Goal: Information Seeking & Learning: Learn about a topic

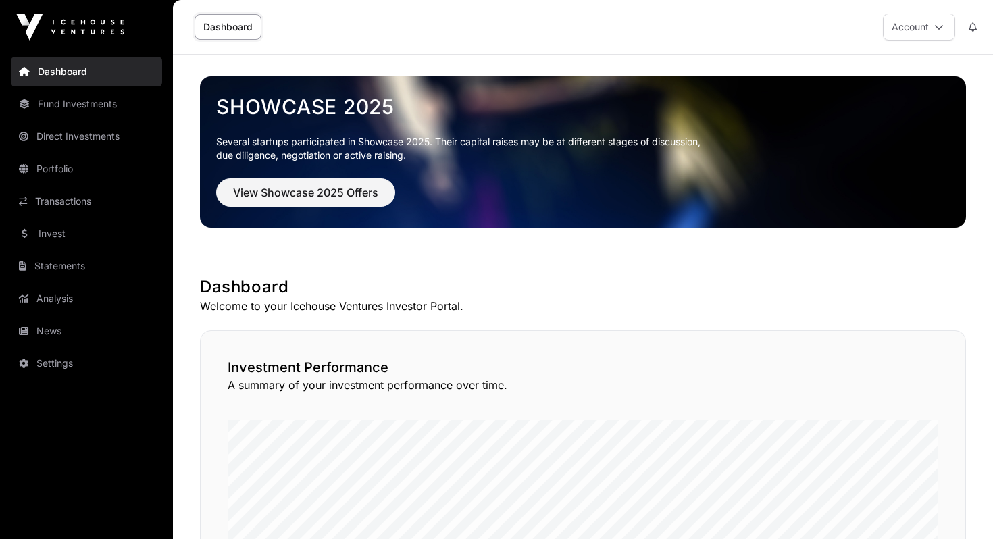
click at [72, 164] on link "Portfolio" at bounding box center [86, 169] width 151 height 30
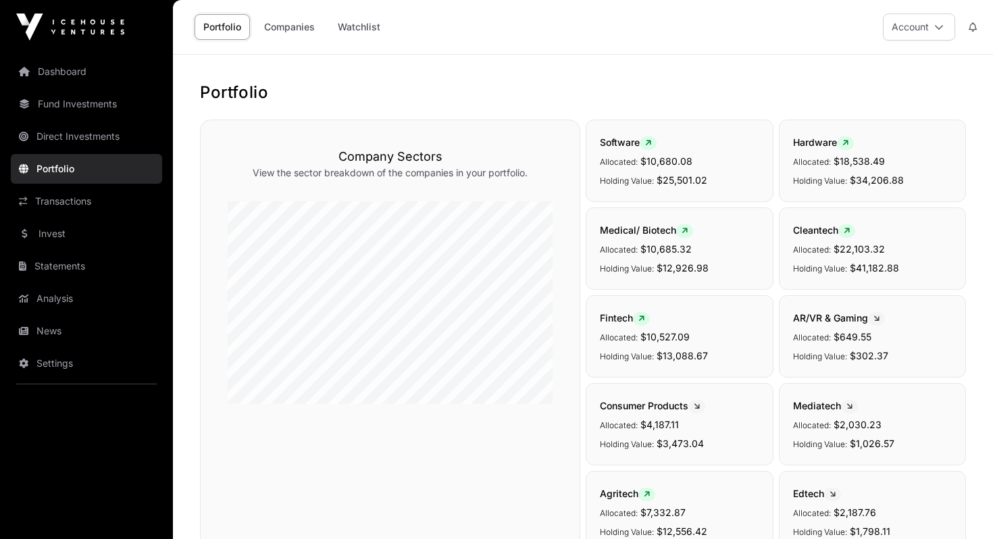
click at [72, 325] on link "News" at bounding box center [86, 331] width 151 height 30
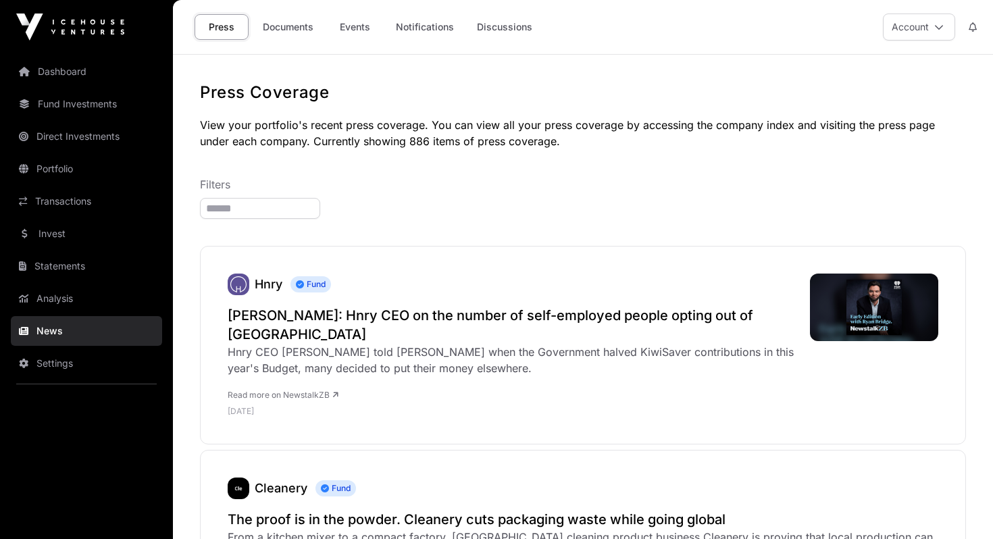
click at [279, 22] on link "Documents" at bounding box center [288, 27] width 68 height 26
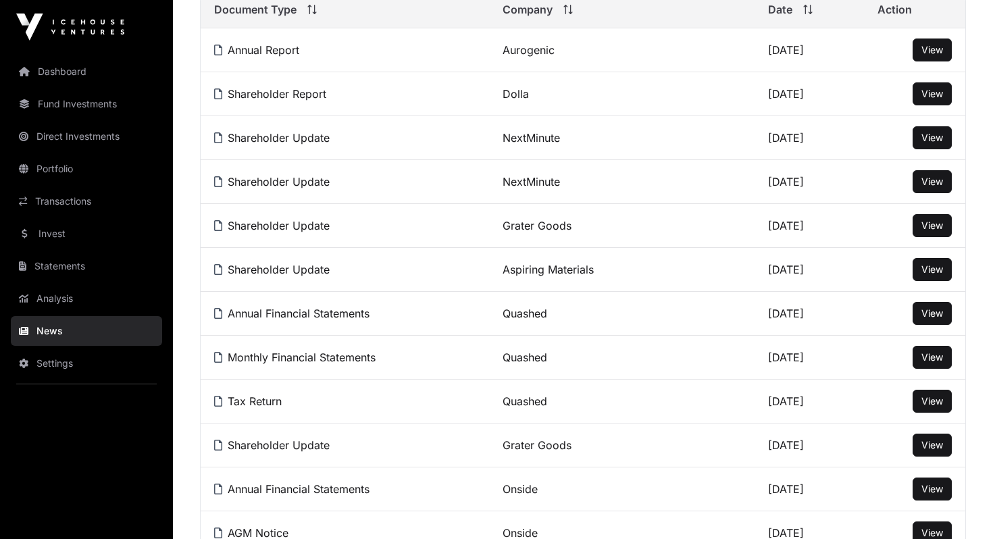
scroll to position [238, 0]
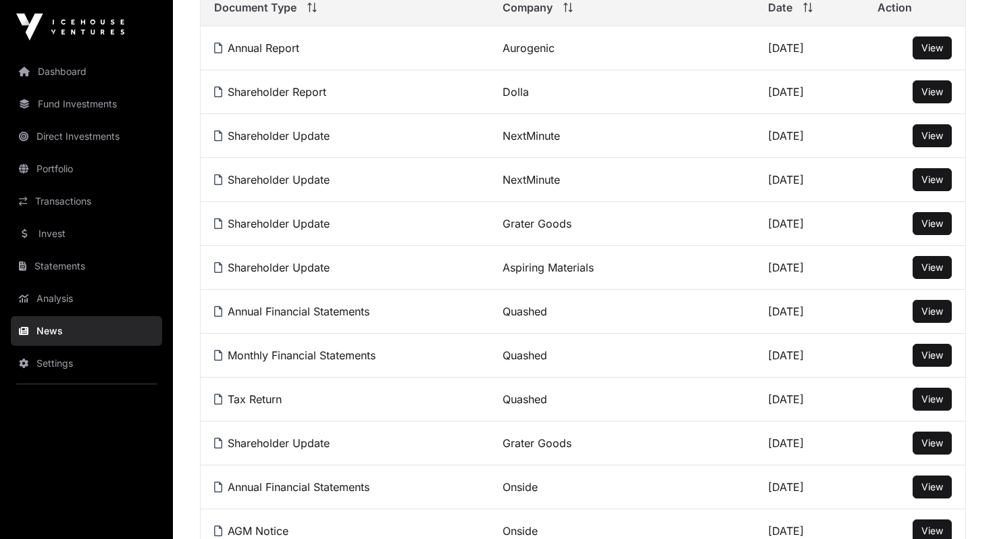
click at [305, 140] on link "Shareholder Update" at bounding box center [271, 136] width 115 height 14
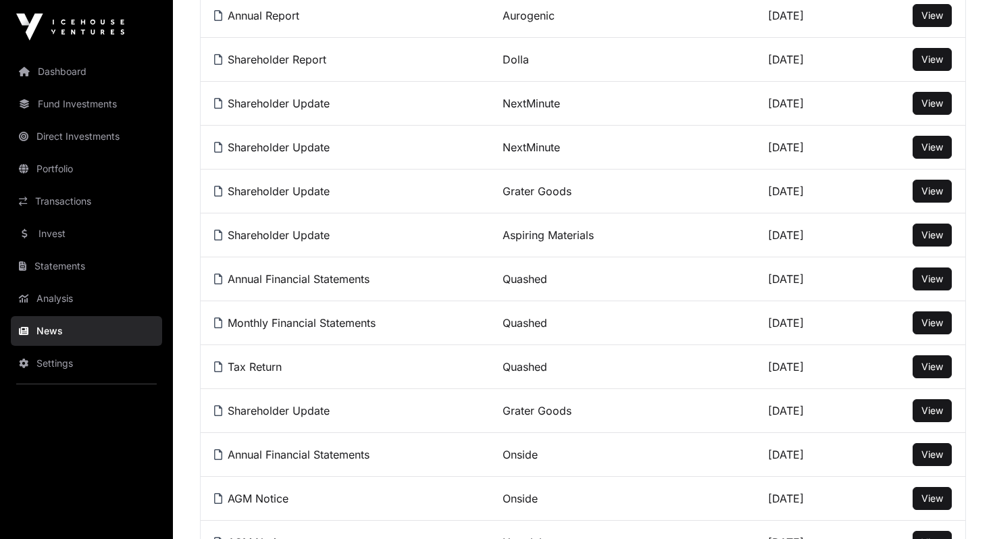
scroll to position [273, 0]
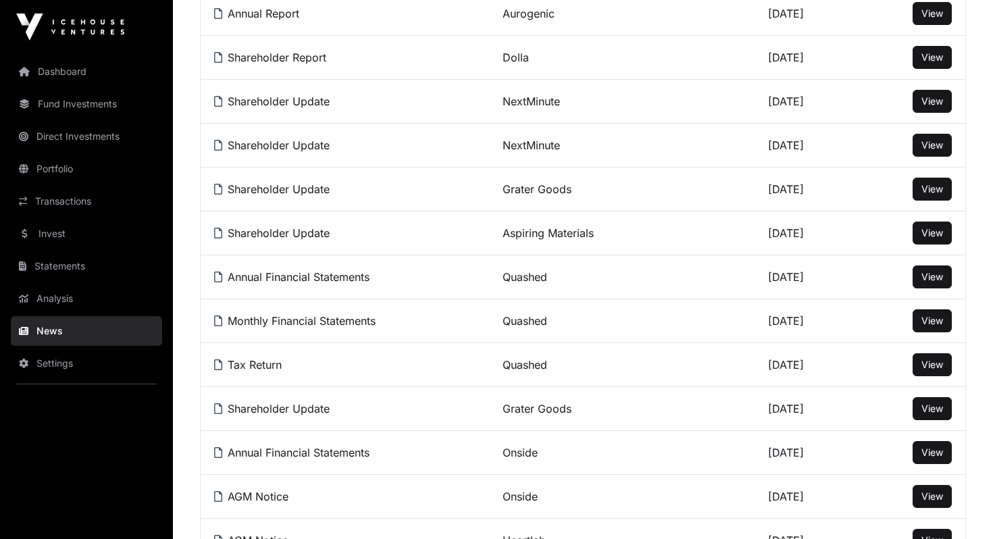
click at [339, 282] on link "Annual Financial Statements" at bounding box center [291, 277] width 155 height 14
click at [67, 157] on link "Portfolio" at bounding box center [86, 169] width 151 height 30
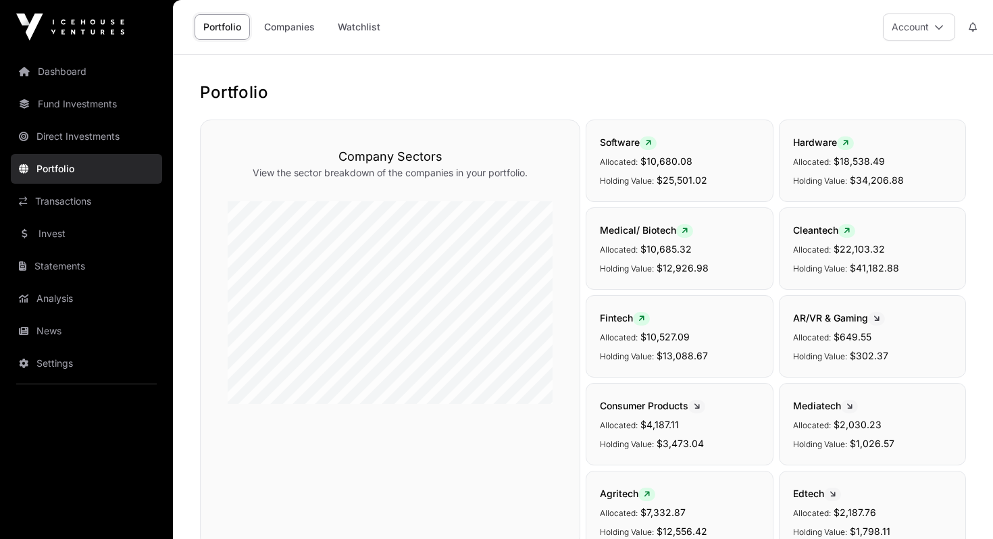
click at [64, 323] on link "News" at bounding box center [86, 331] width 151 height 30
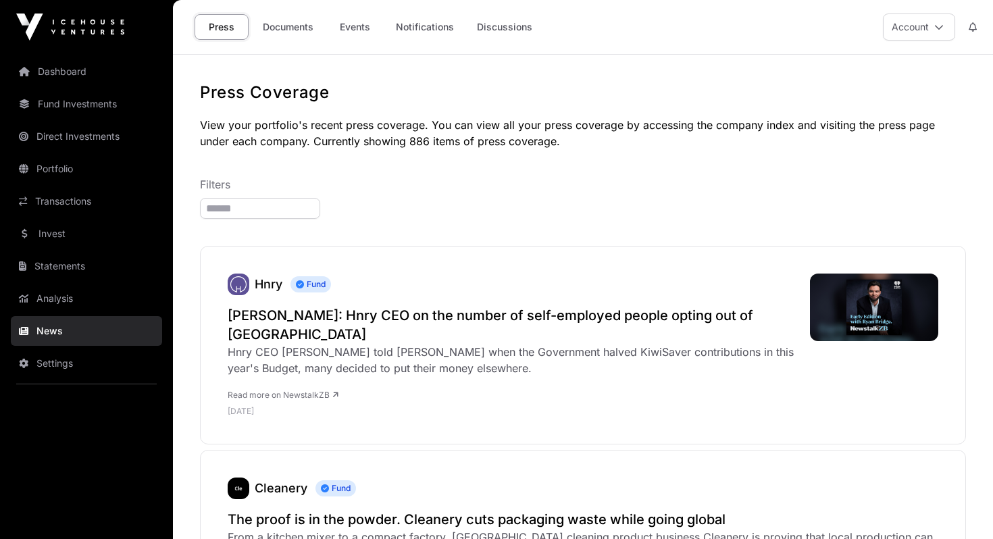
click at [365, 30] on link "Events" at bounding box center [355, 27] width 54 height 26
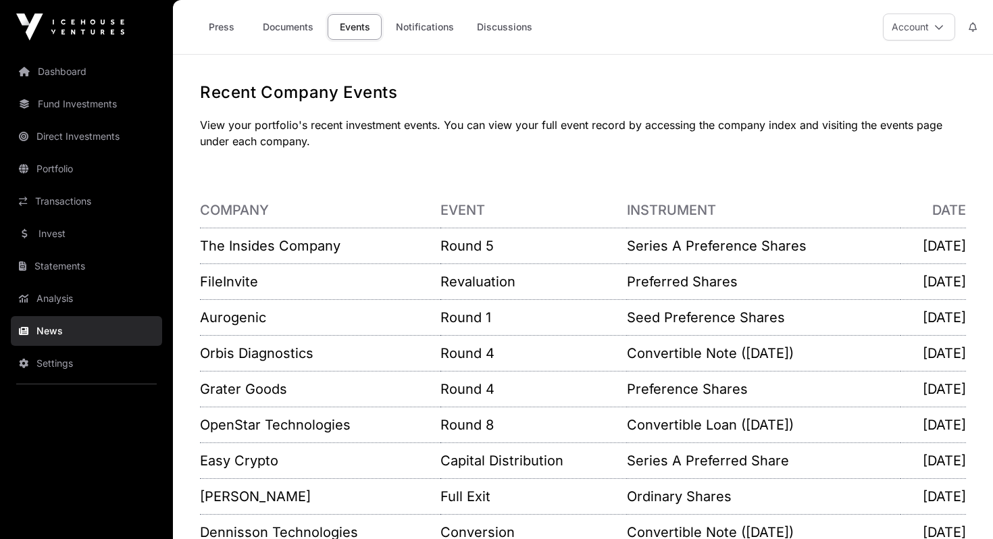
click at [236, 325] on link "Aurogenic" at bounding box center [233, 317] width 66 height 16
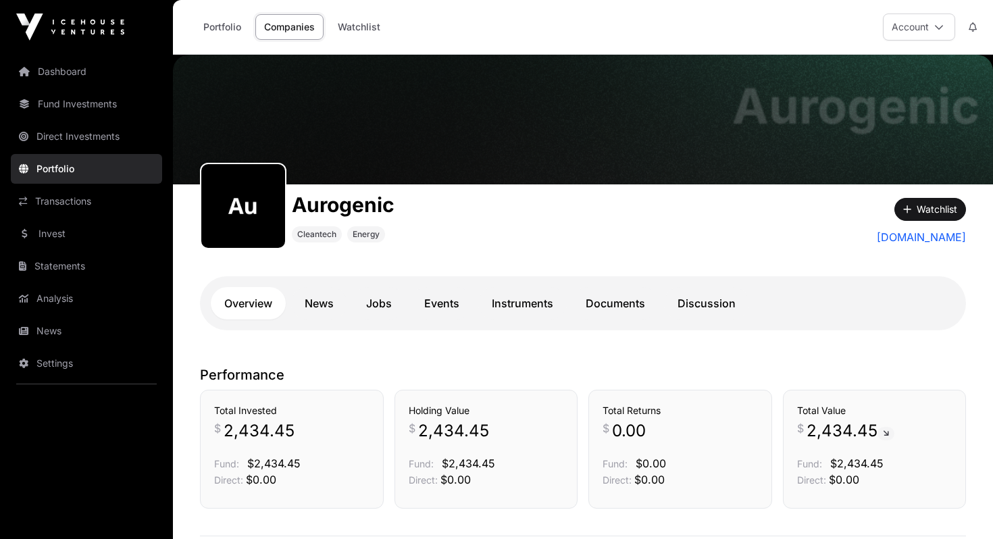
click at [463, 298] on link "Events" at bounding box center [442, 303] width 62 height 32
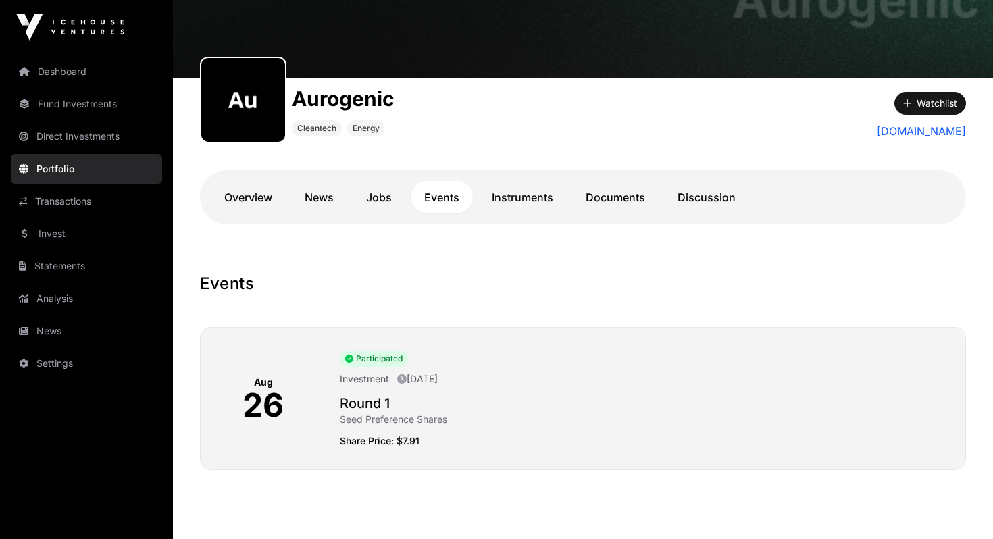
scroll to position [150, 0]
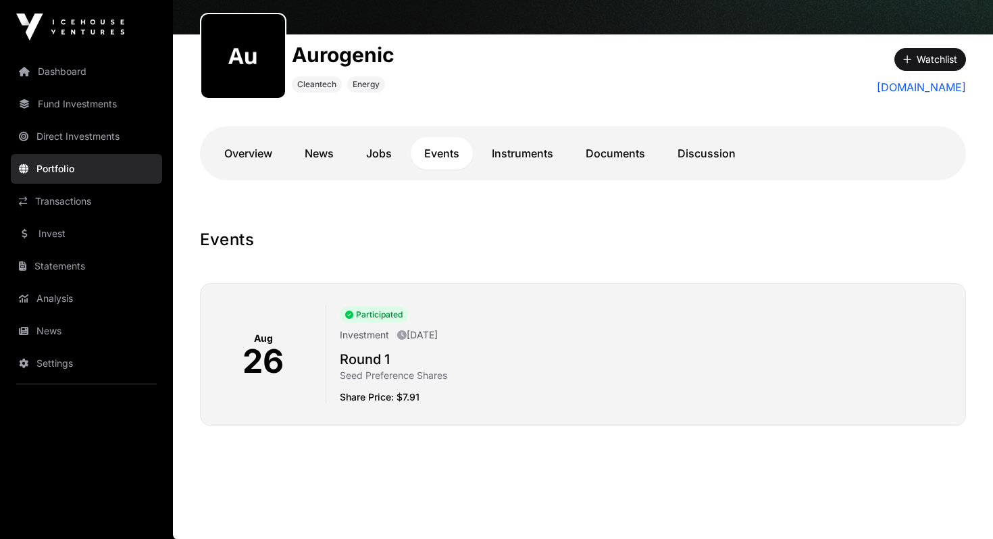
click at [282, 172] on div "Overview News Jobs Events Instruments Documents Discussion" at bounding box center [583, 153] width 766 height 54
click at [269, 171] on div "Overview News Jobs Events Instruments Documents Discussion" at bounding box center [583, 153] width 766 height 54
click at [263, 162] on link "Overview" at bounding box center [248, 153] width 75 height 32
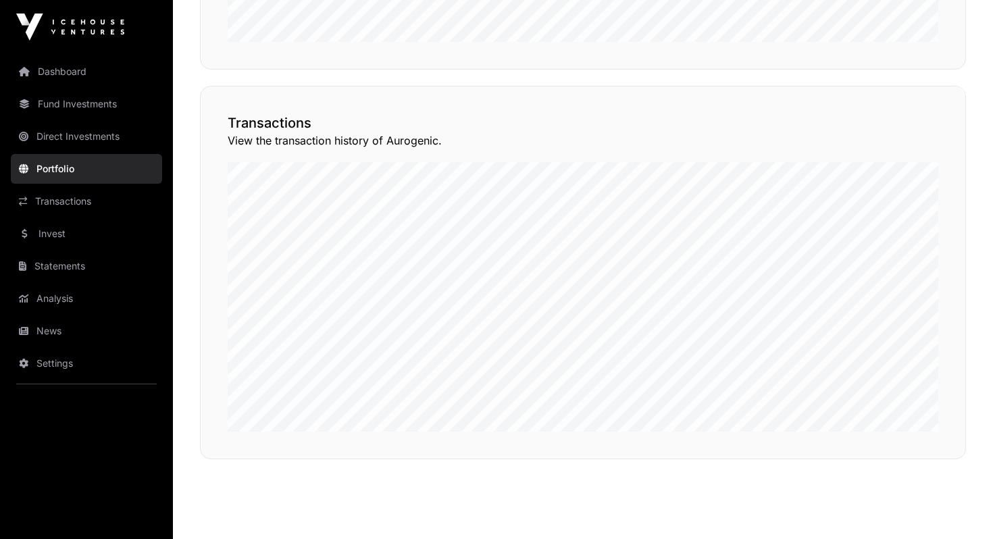
scroll to position [961, 0]
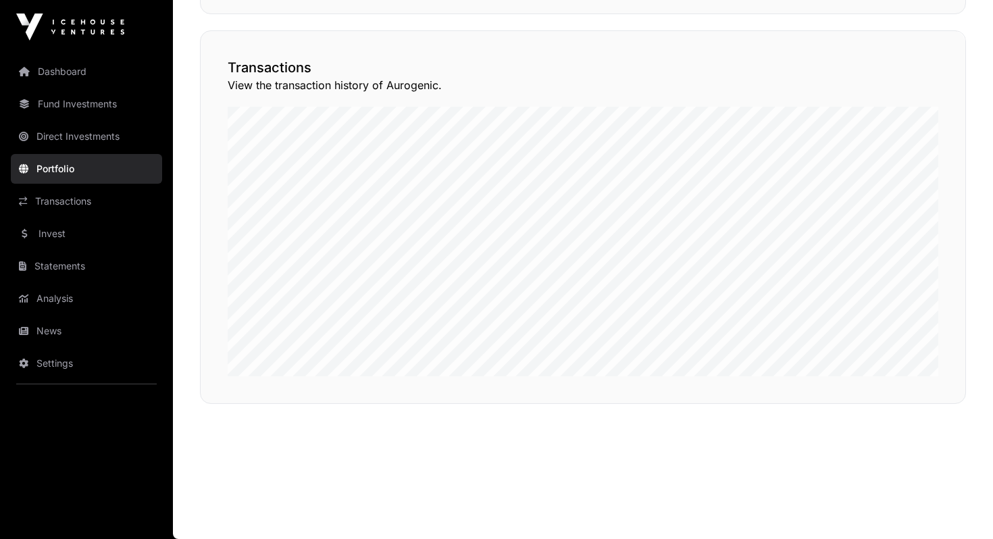
click at [874, 18] on button "View Transactions" at bounding box center [904, 6] width 111 height 23
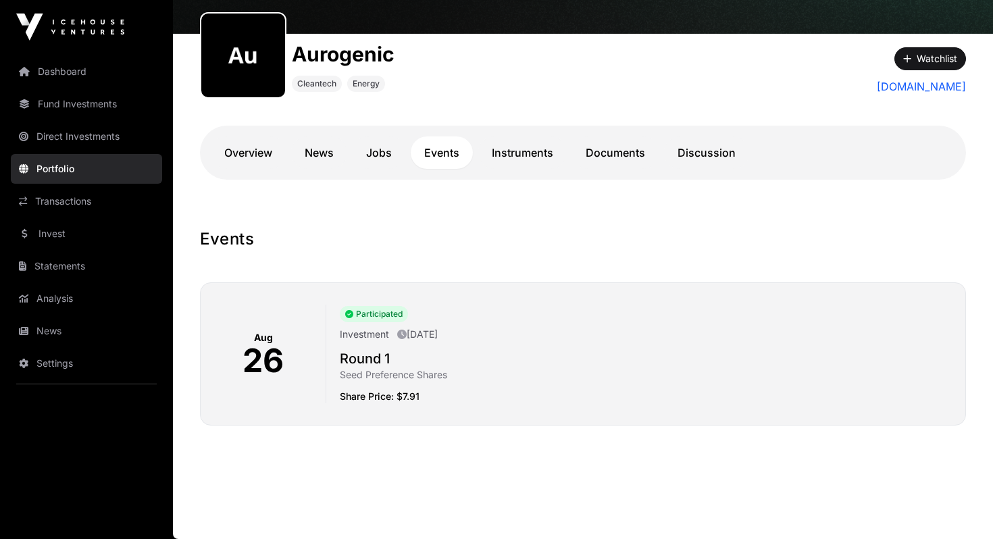
scroll to position [150, 0]
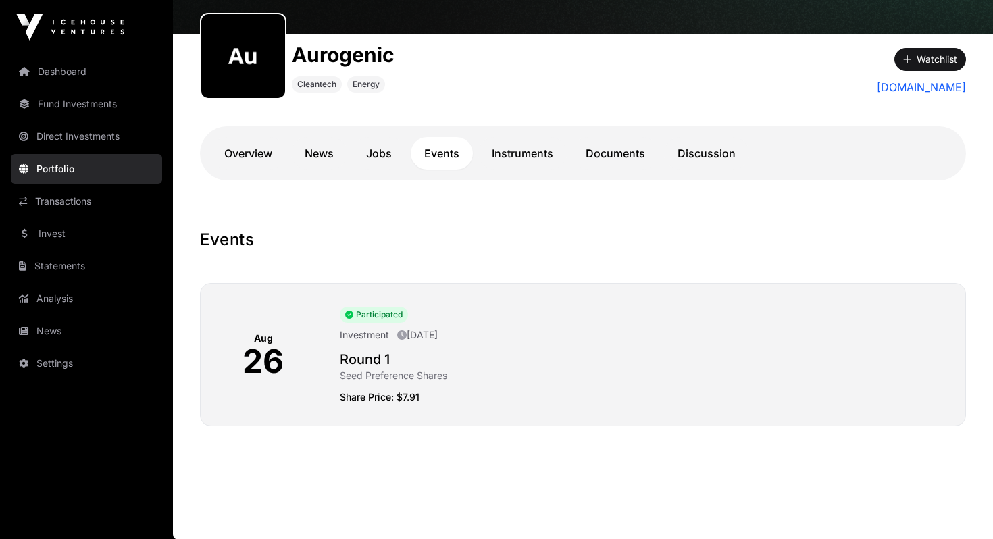
click at [243, 137] on link "Overview" at bounding box center [248, 153] width 75 height 32
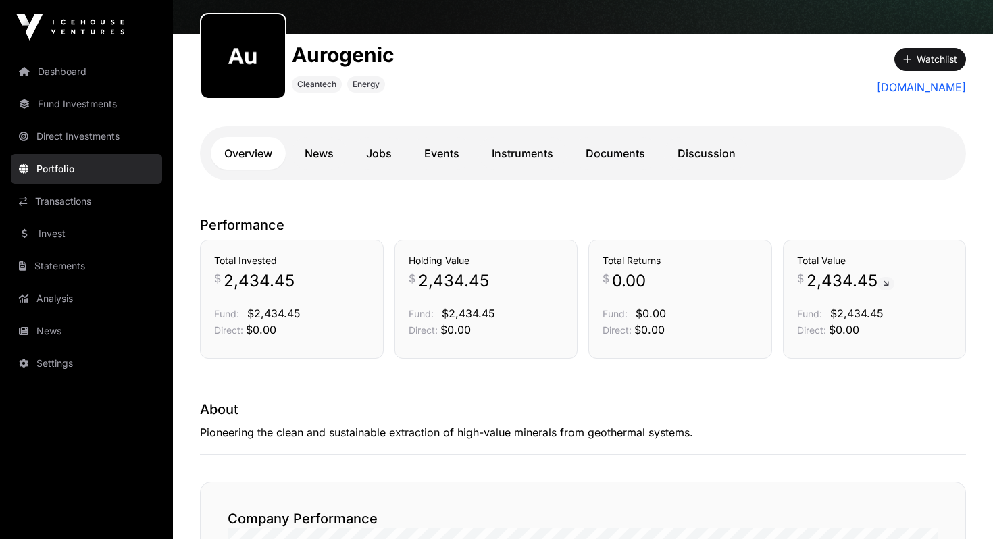
click at [597, 155] on link "Documents" at bounding box center [615, 153] width 86 height 32
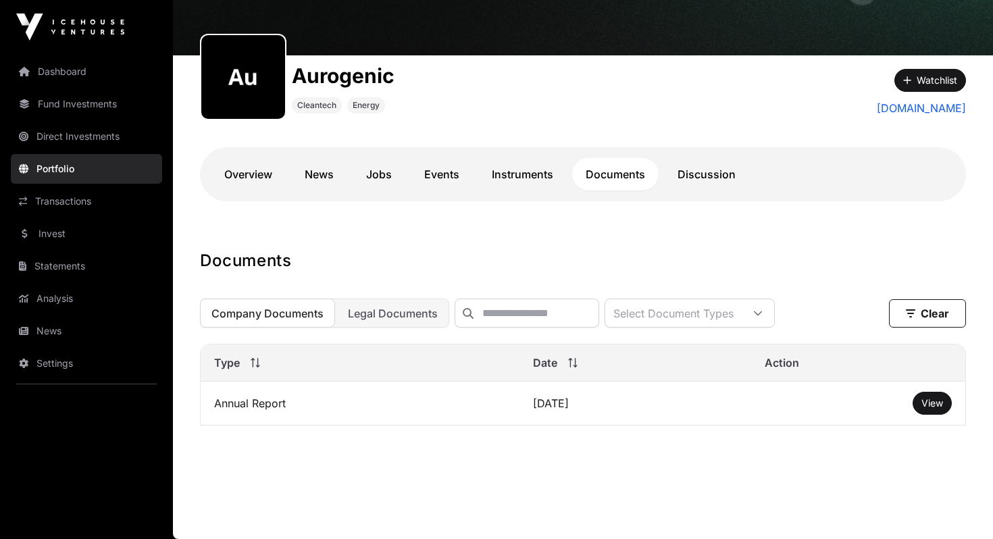
scroll to position [130, 0]
click at [929, 401] on span "View" at bounding box center [932, 402] width 22 height 11
click at [64, 177] on link "Portfolio" at bounding box center [86, 169] width 151 height 30
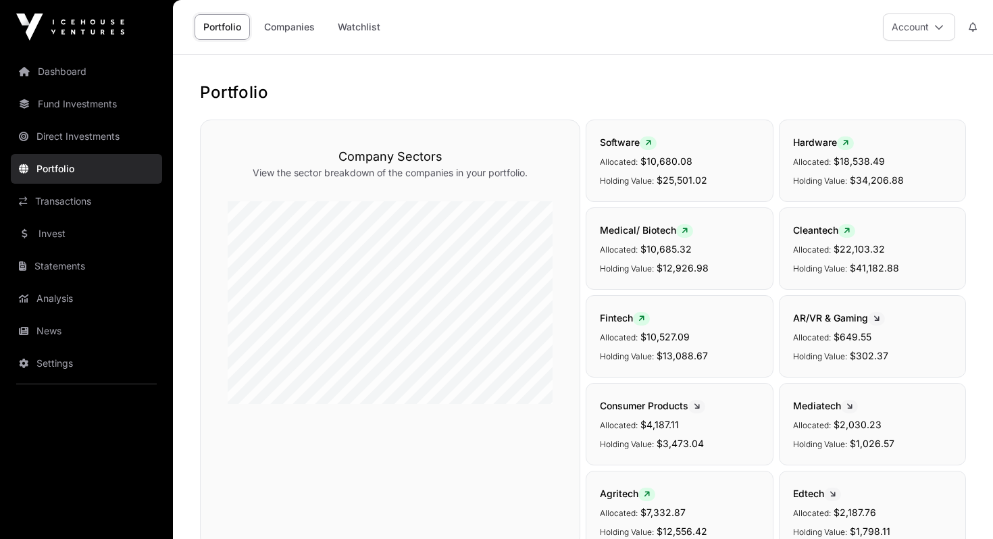
click at [280, 27] on link "Companies" at bounding box center [289, 27] width 68 height 26
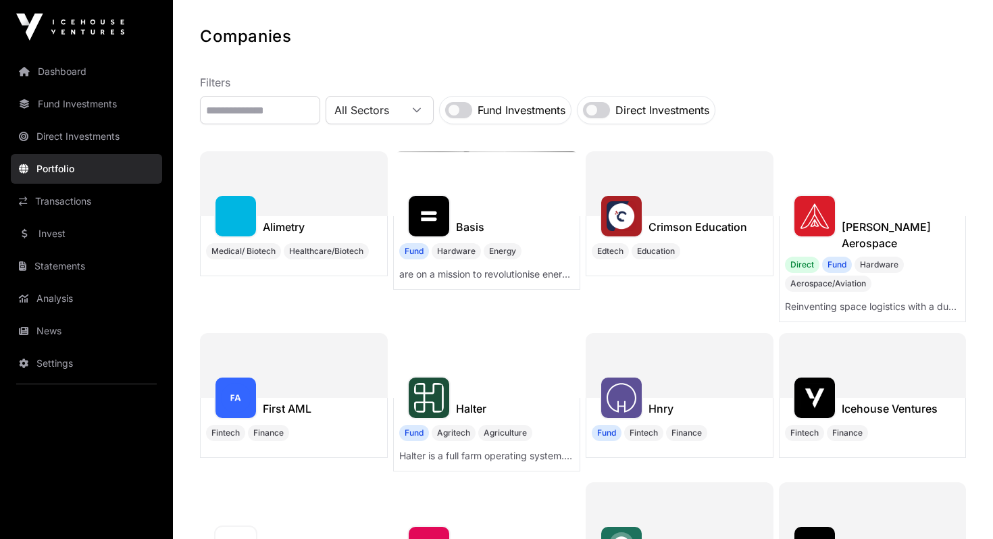
scroll to position [57, 0]
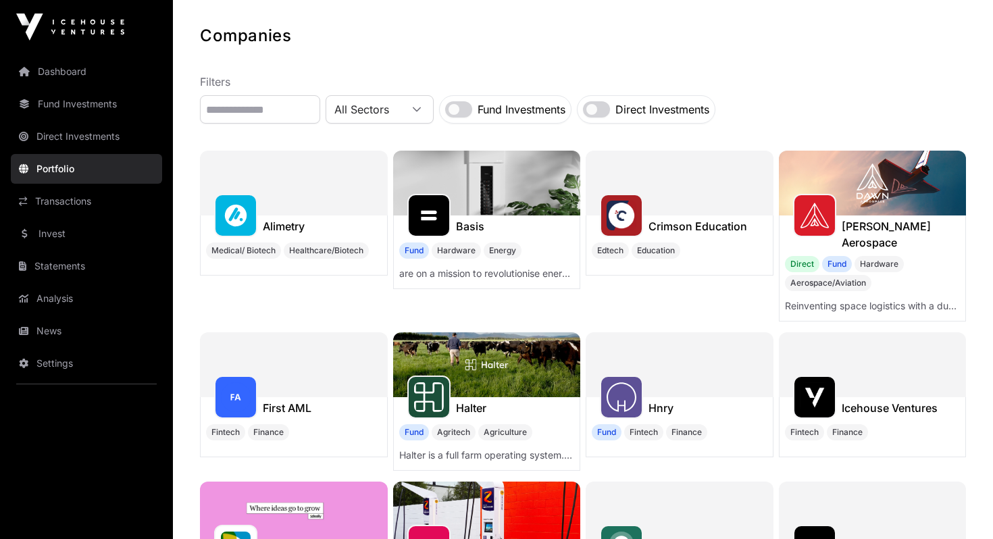
click at [99, 163] on link "Portfolio" at bounding box center [86, 169] width 151 height 30
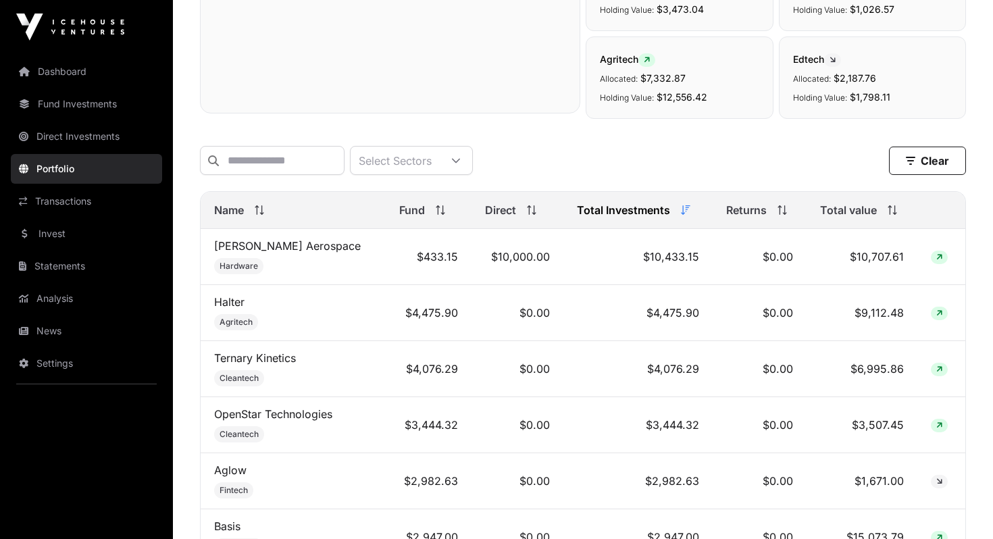
scroll to position [520, 0]
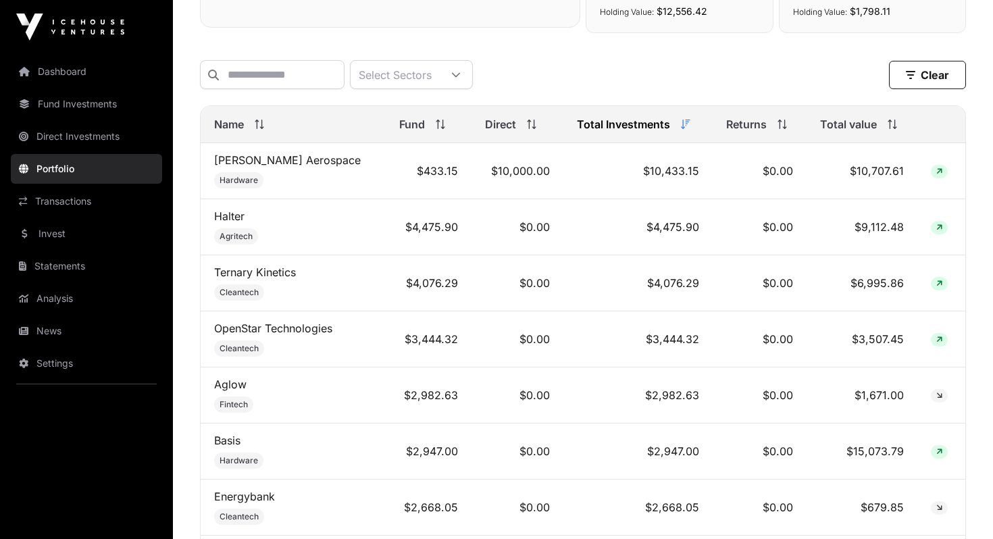
click at [853, 126] on span "Total value" at bounding box center [848, 124] width 57 height 16
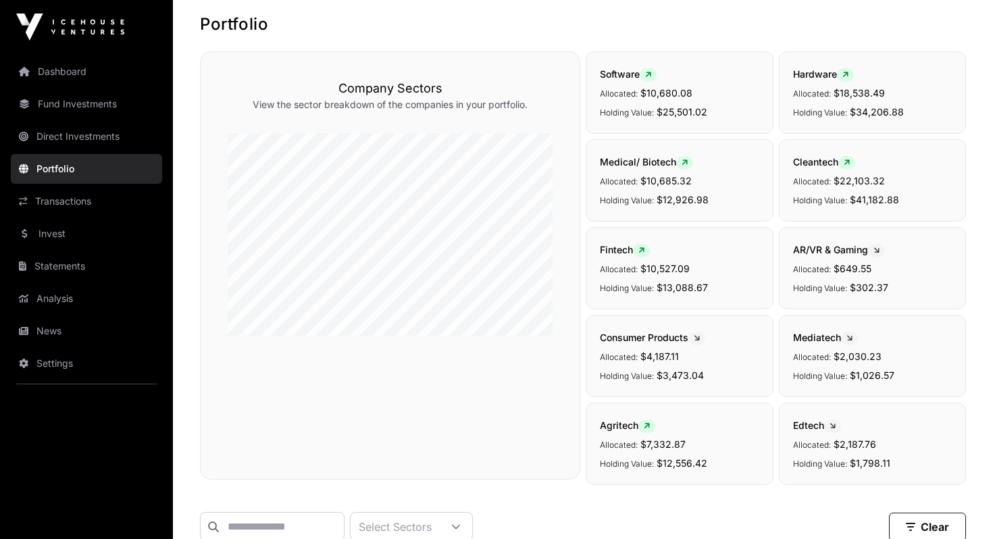
scroll to position [0, 0]
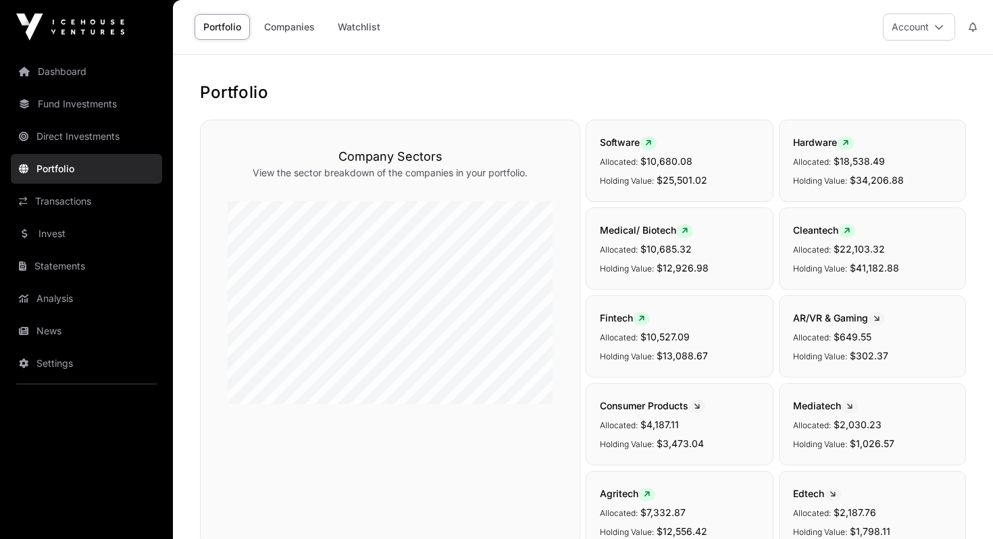
click at [289, 37] on link "Companies" at bounding box center [289, 27] width 68 height 26
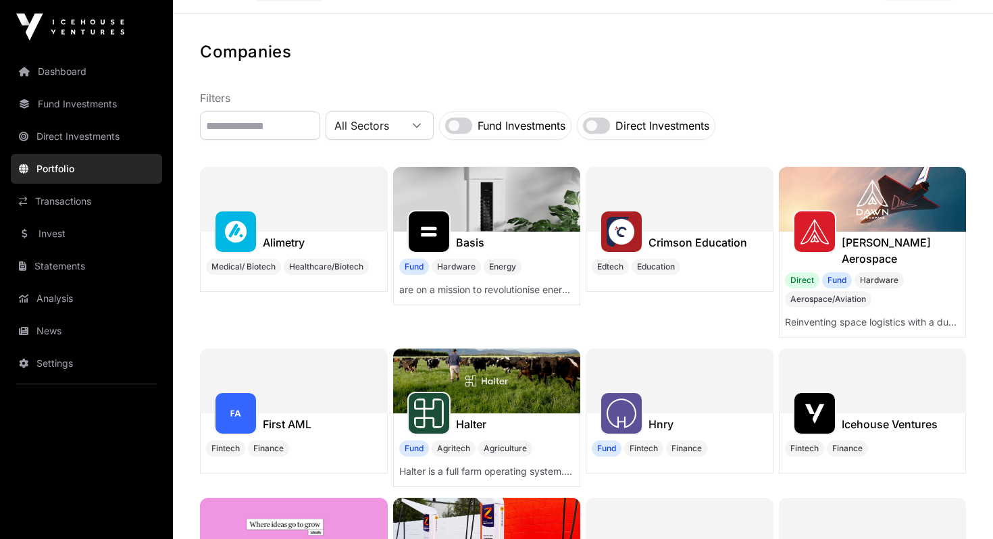
scroll to position [41, 0]
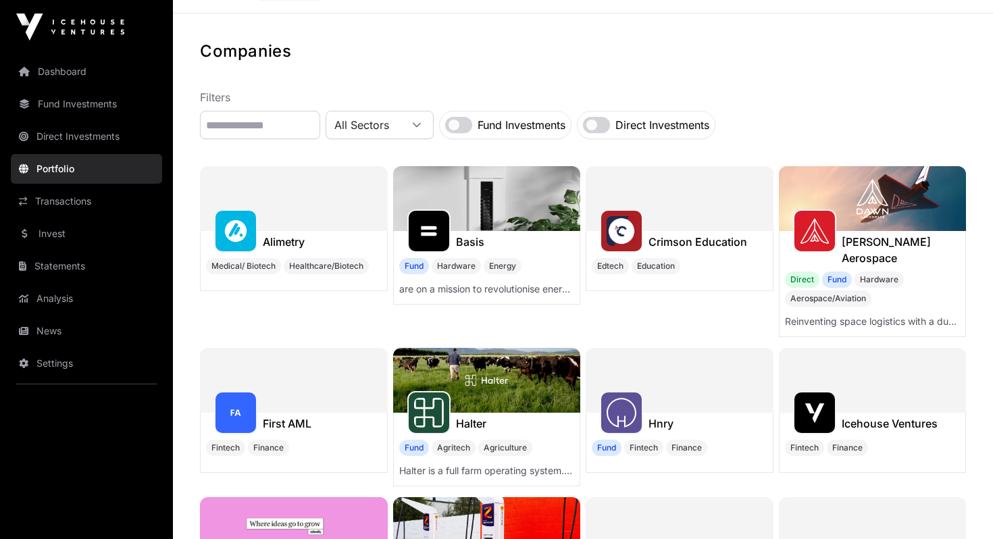
click at [694, 243] on h1 "Crimson Education" at bounding box center [697, 242] width 99 height 16
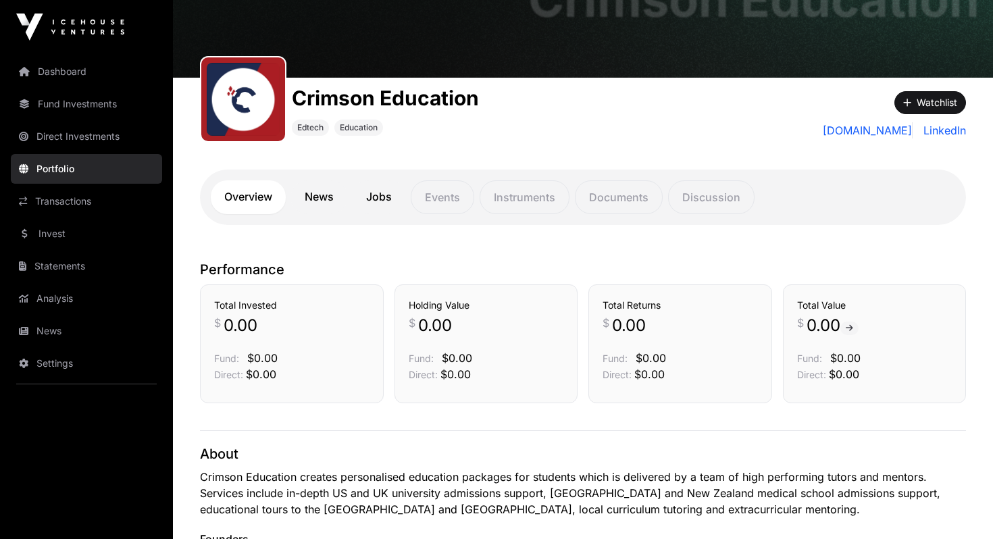
scroll to position [105, 0]
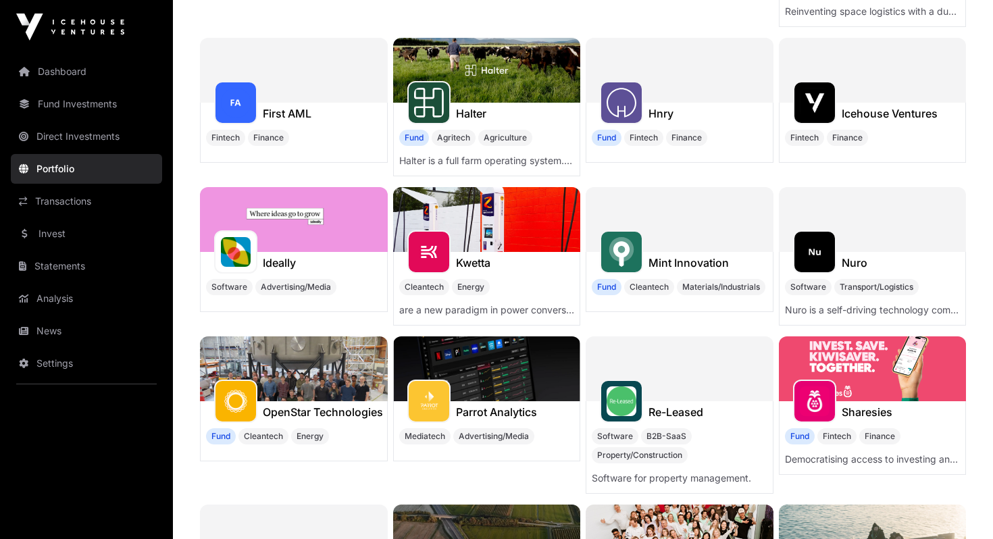
scroll to position [354, 0]
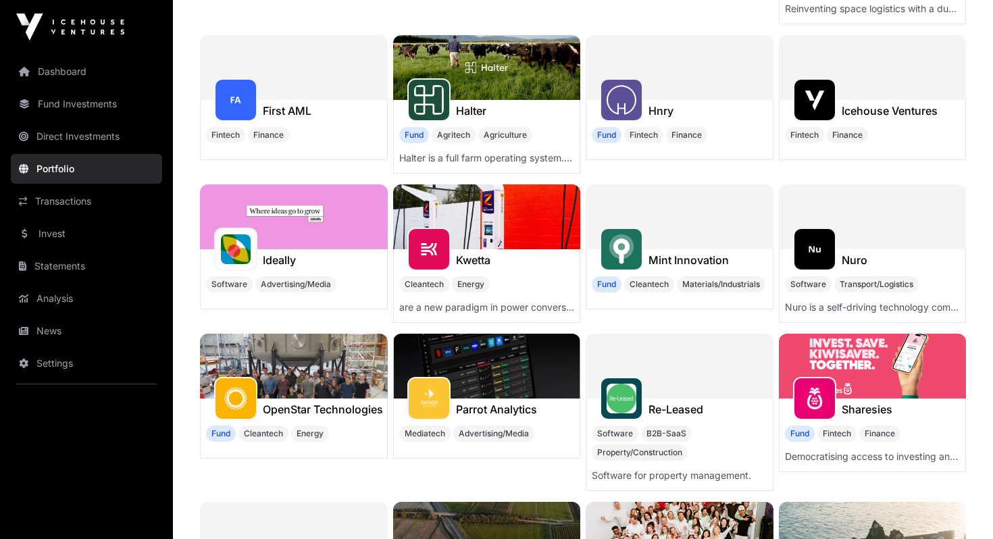
click at [852, 252] on h1 "Nuro" at bounding box center [854, 260] width 26 height 16
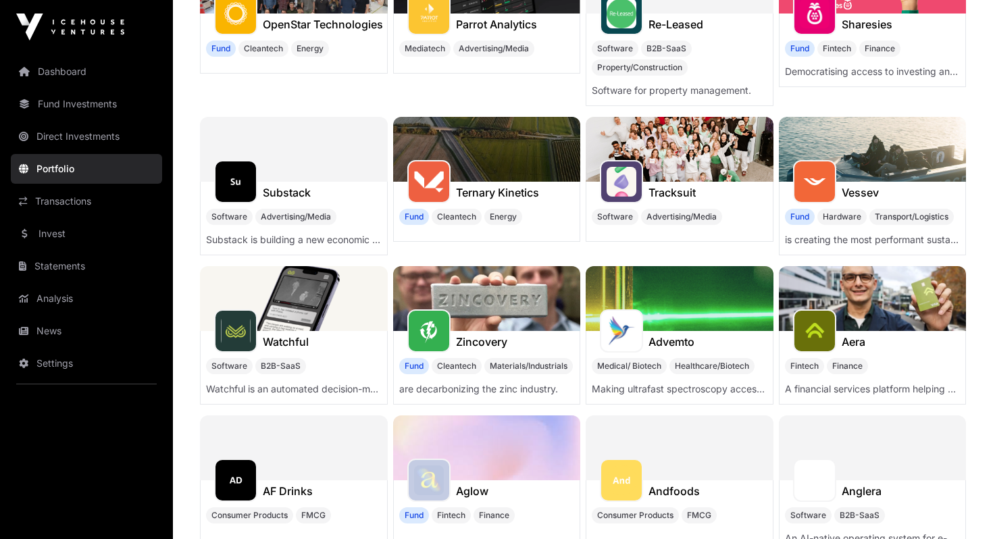
scroll to position [740, 0]
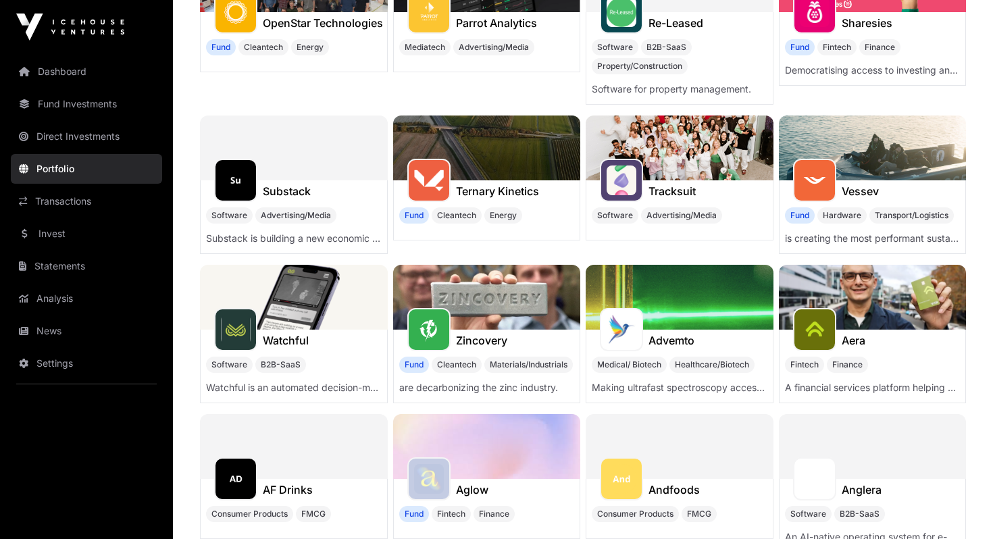
click at [81, 77] on link "Dashboard" at bounding box center [86, 72] width 151 height 30
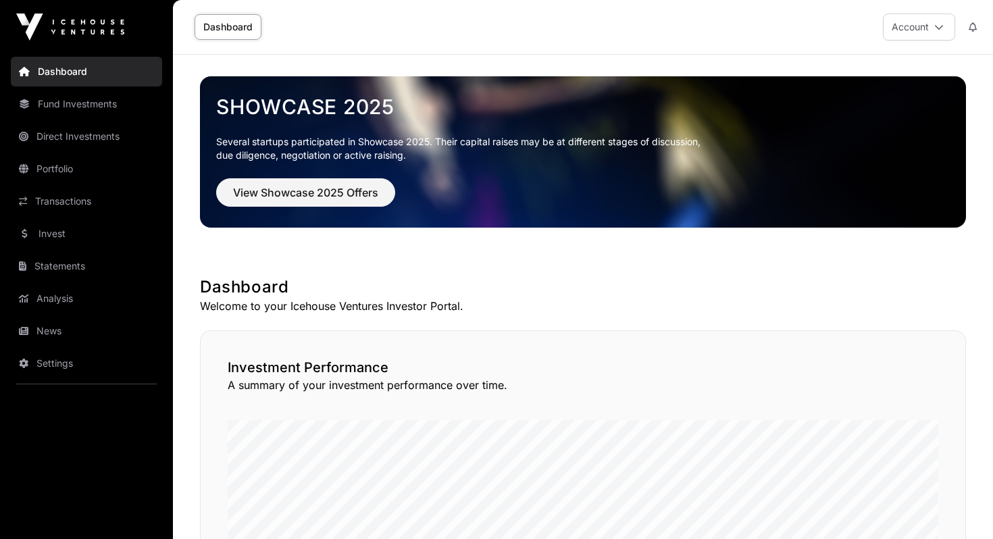
click at [51, 155] on link "Portfolio" at bounding box center [86, 169] width 151 height 30
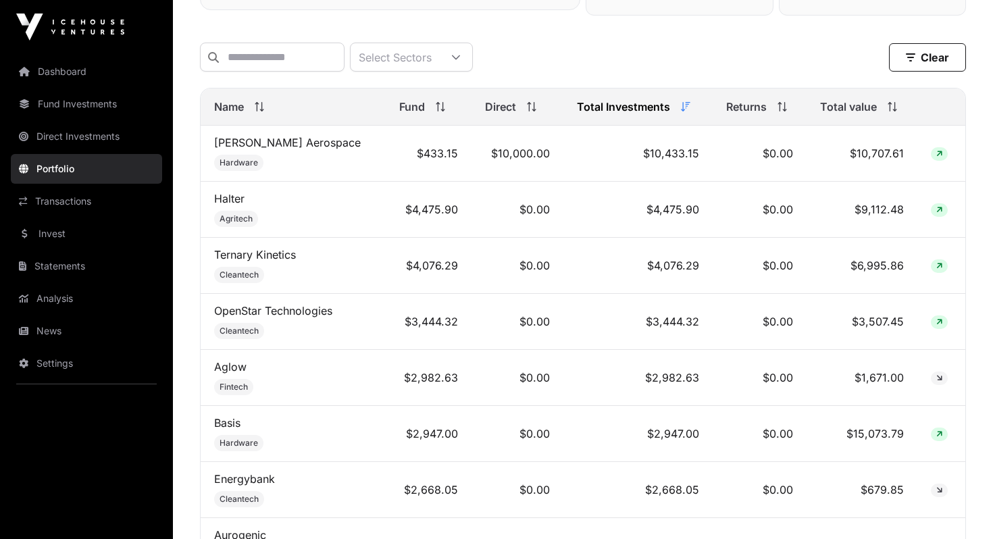
scroll to position [452, 0]
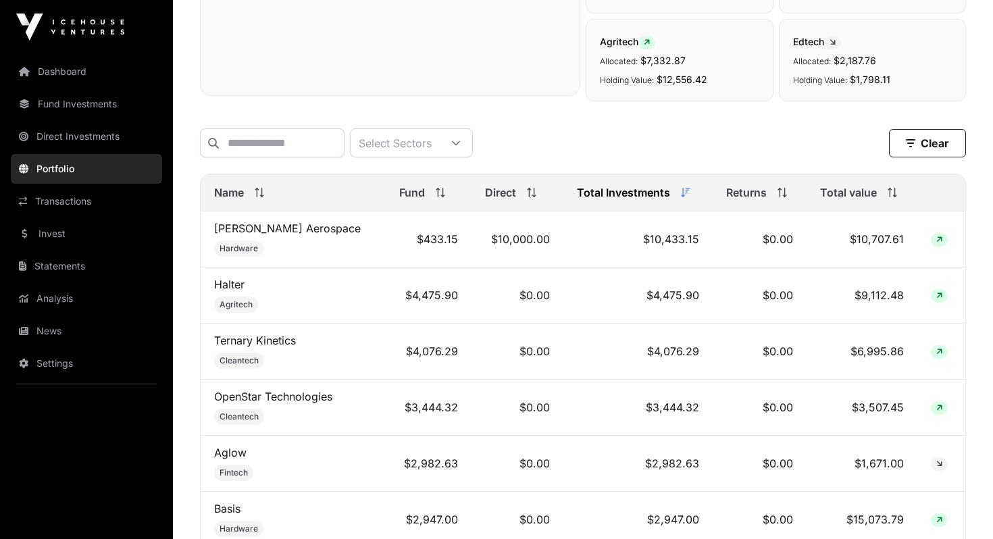
click at [875, 200] on div "Total value" at bounding box center [862, 192] width 84 height 16
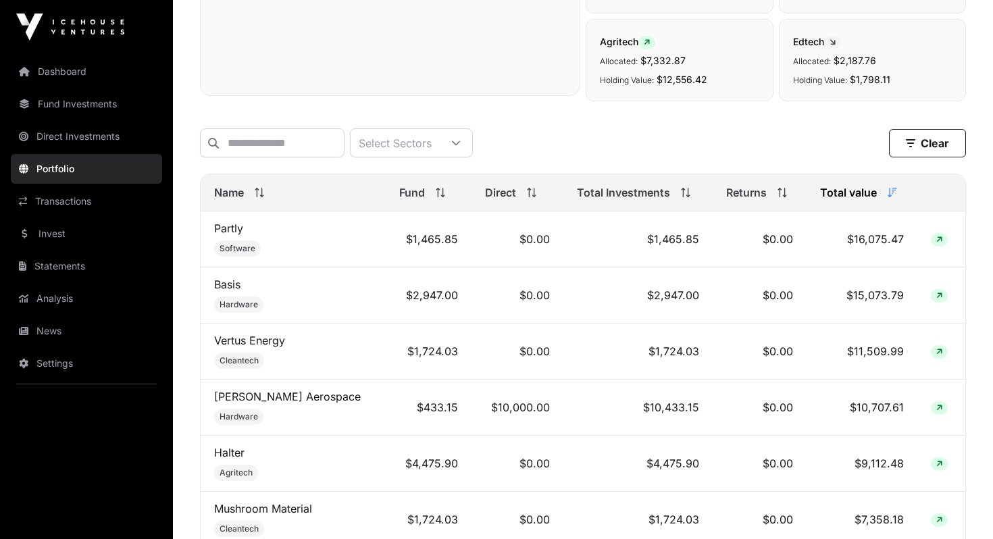
click at [605, 191] on span "Total Investments" at bounding box center [623, 192] width 93 height 16
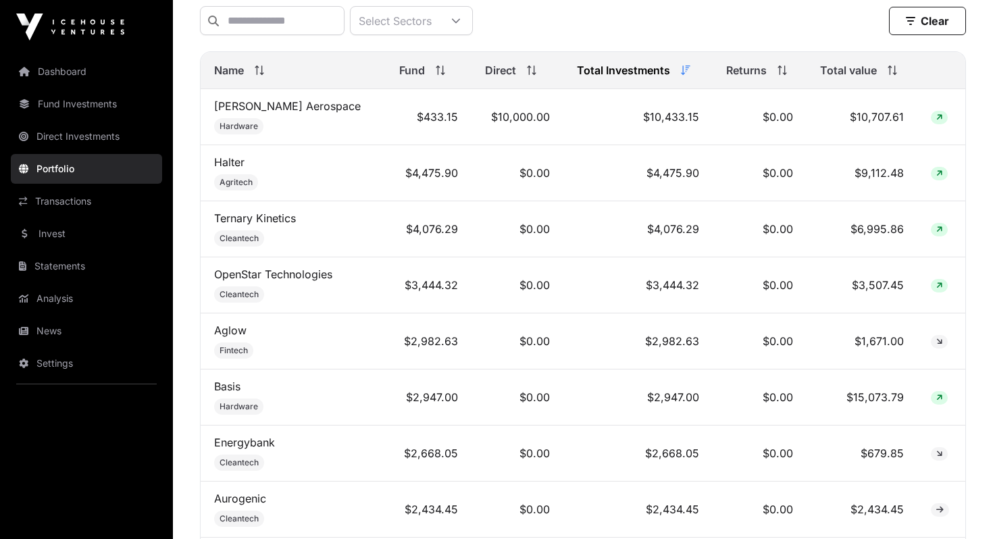
scroll to position [576, 0]
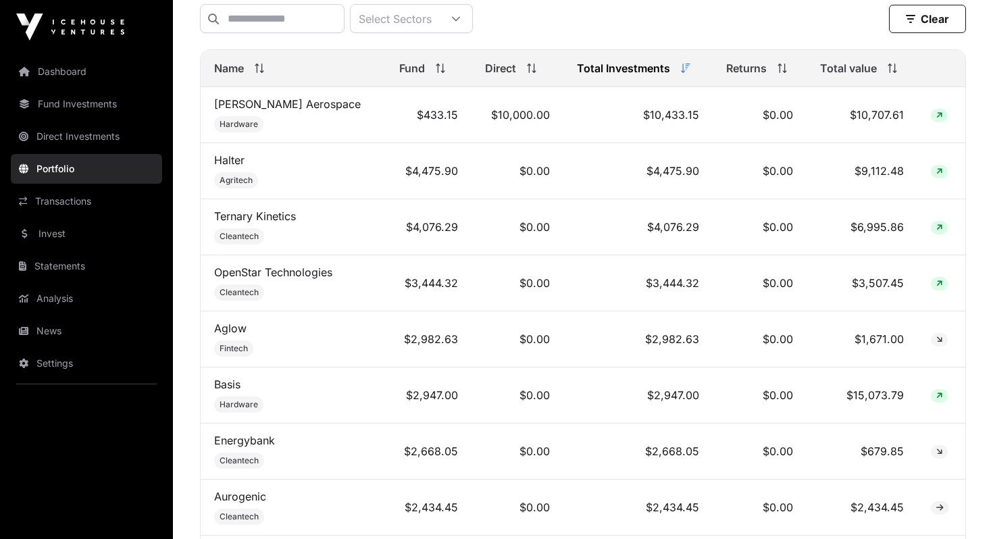
click at [222, 386] on link "Basis" at bounding box center [227, 384] width 26 height 14
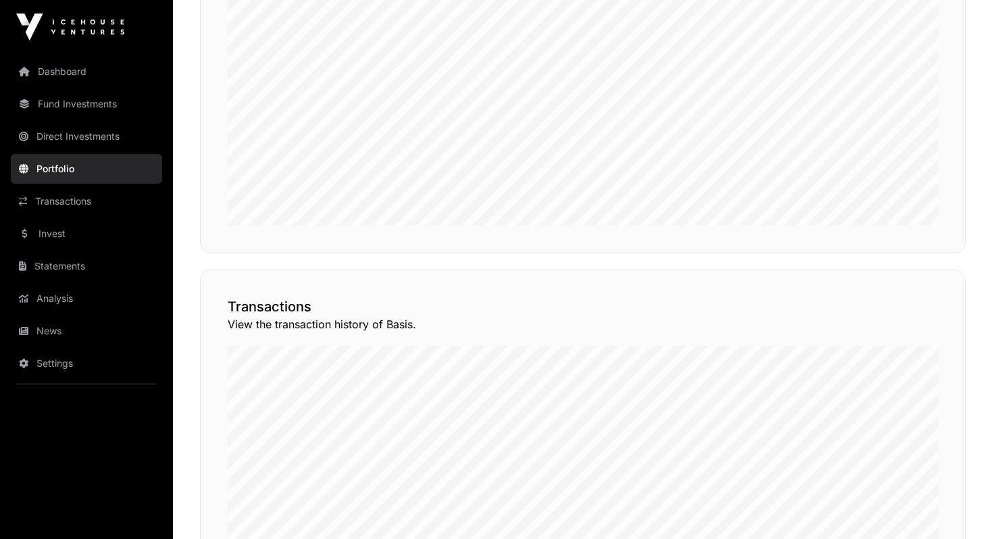
scroll to position [933, 0]
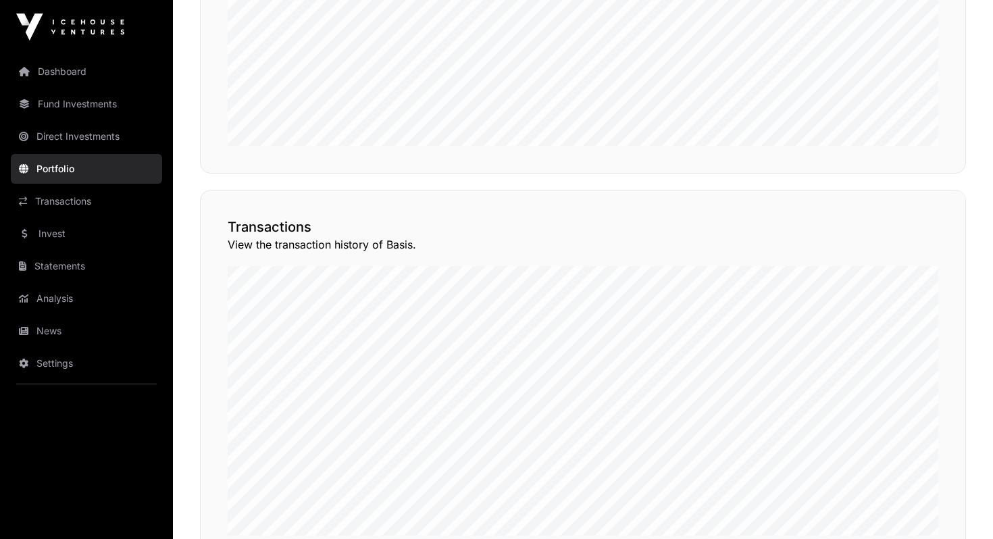
click at [886, 178] on button "View Transactions" at bounding box center [904, 166] width 111 height 23
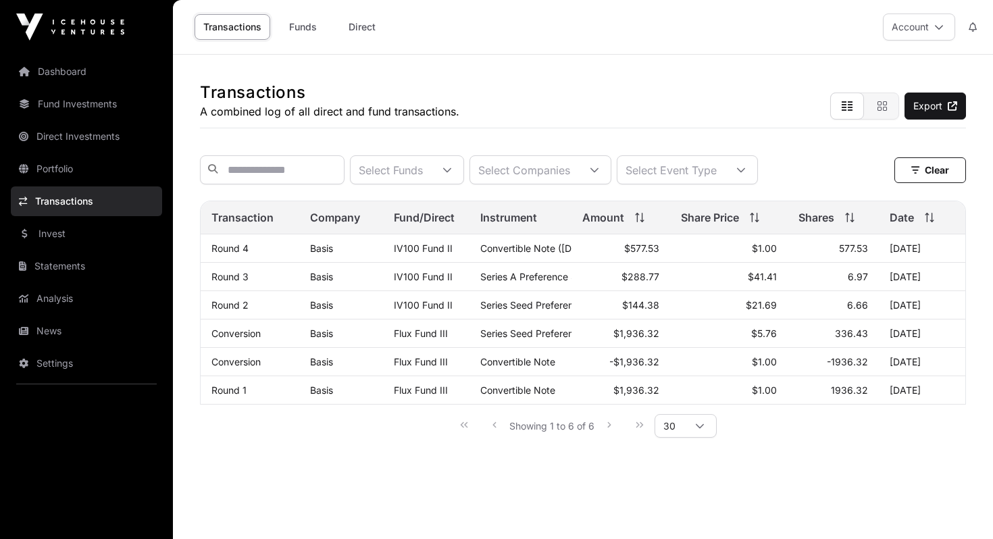
click at [307, 28] on link "Funds" at bounding box center [303, 27] width 54 height 26
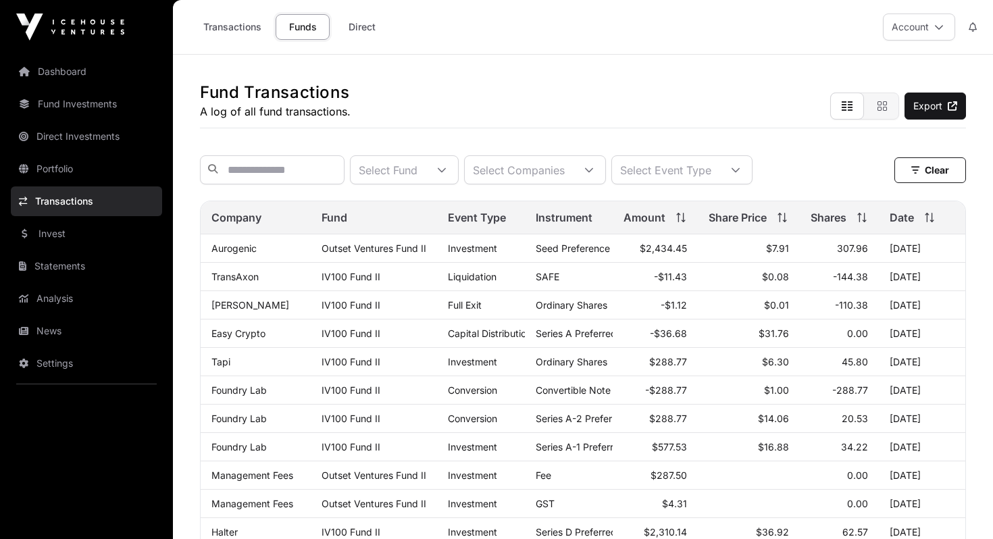
click at [244, 40] on div "Transactions Funds Direct" at bounding box center [289, 27] width 216 height 42
click at [242, 35] on link "Transactions" at bounding box center [232, 27] width 76 height 26
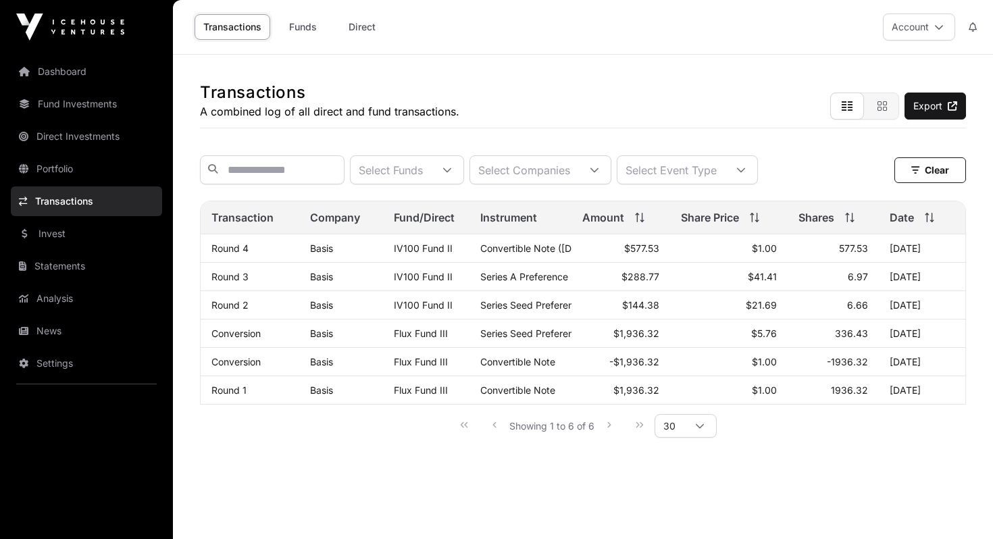
click at [84, 269] on link "Statements" at bounding box center [86, 266] width 151 height 30
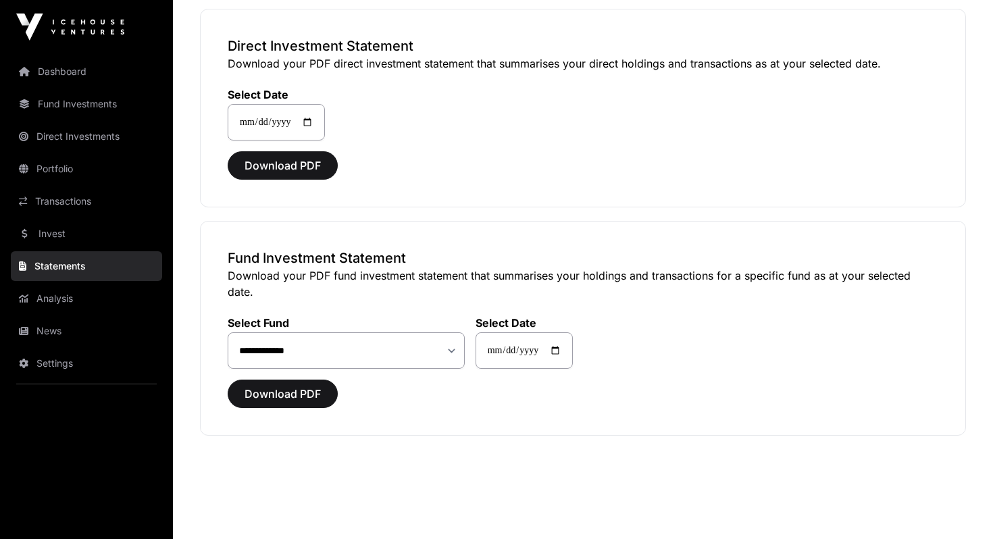
scroll to position [118, 0]
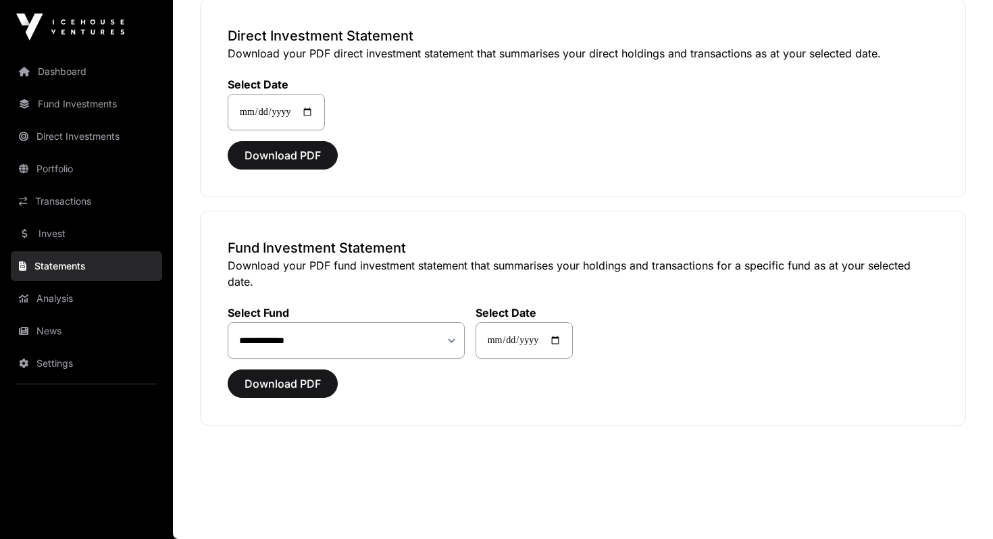
click at [84, 102] on link "Fund Investments" at bounding box center [86, 104] width 151 height 30
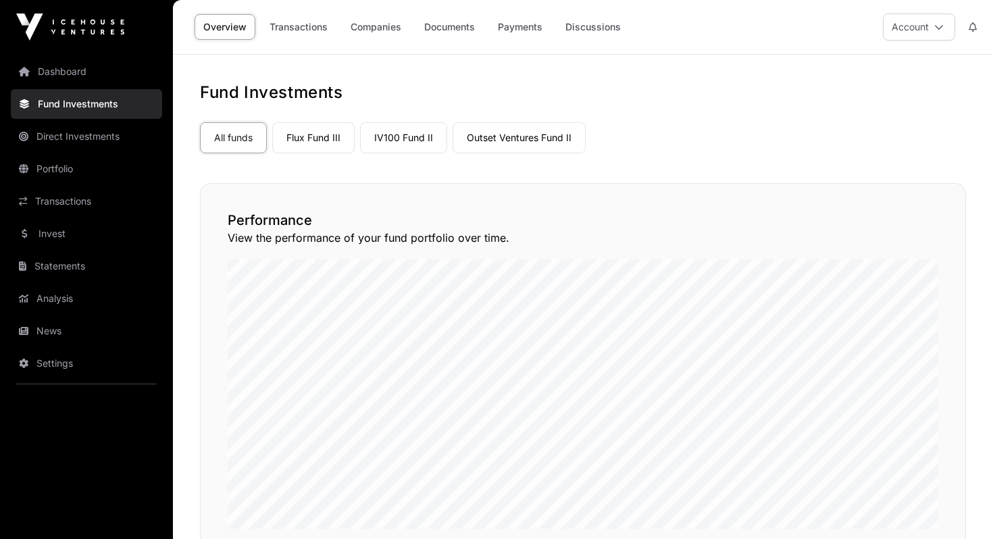
click at [332, 142] on link "Flux Fund III" at bounding box center [313, 137] width 82 height 31
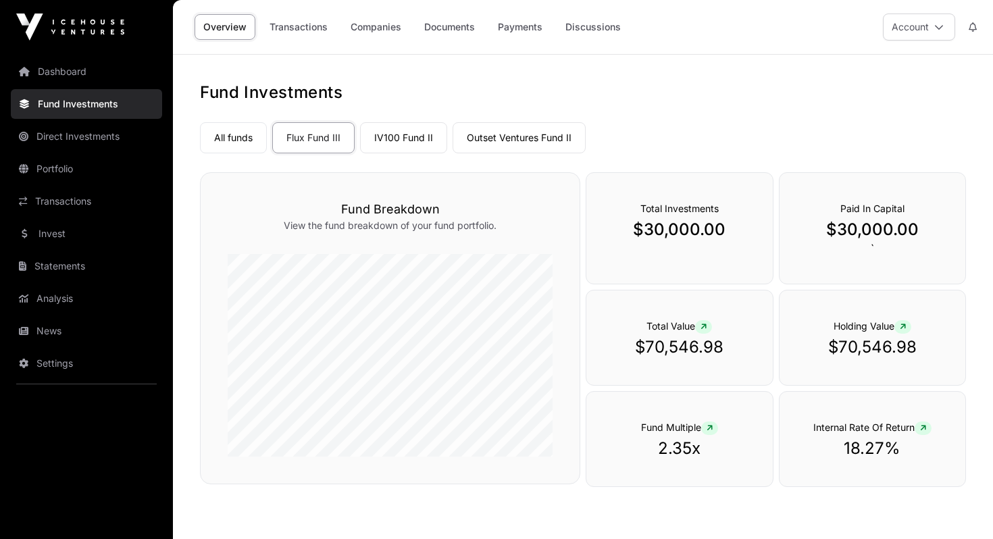
click at [315, 36] on link "Transactions" at bounding box center [299, 27] width 76 height 26
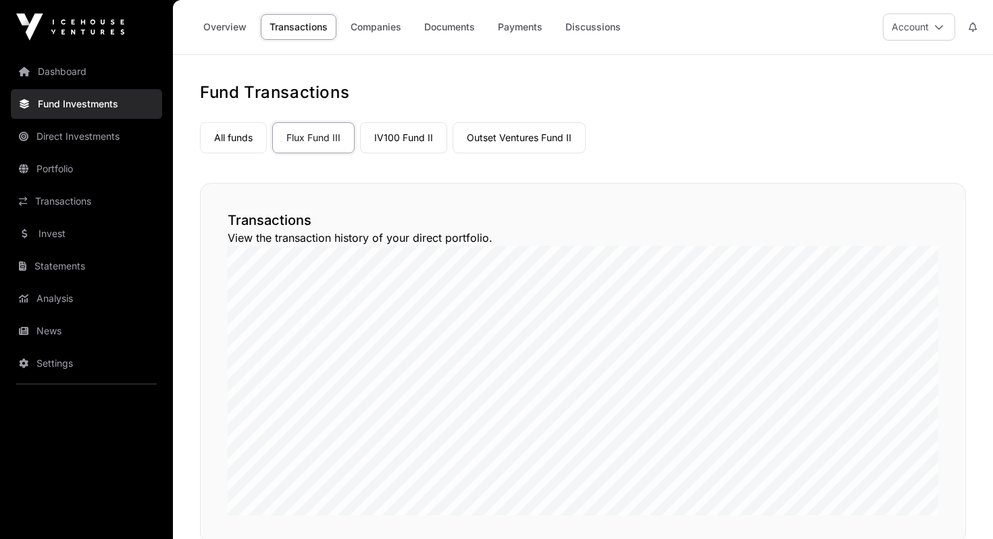
click at [385, 26] on link "Companies" at bounding box center [376, 27] width 68 height 26
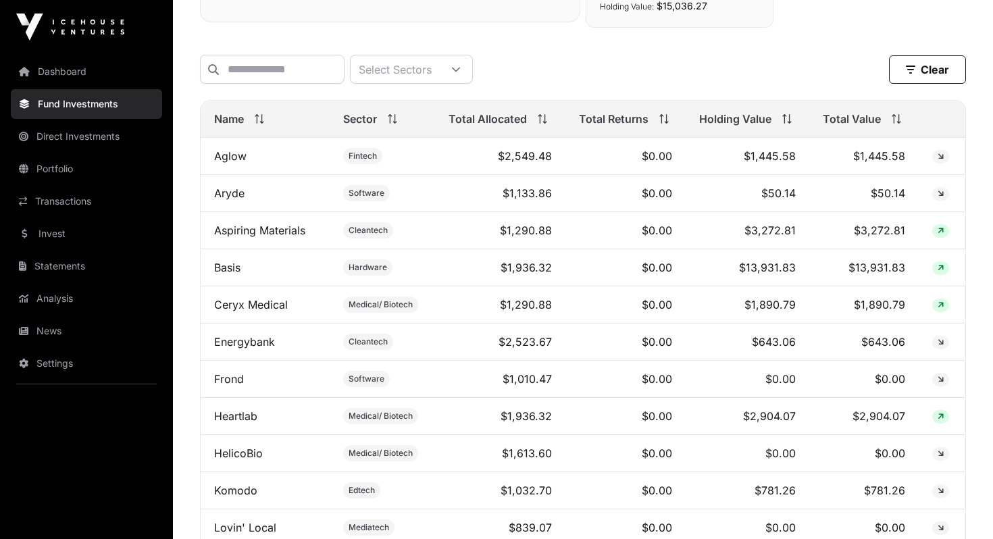
scroll to position [504, 0]
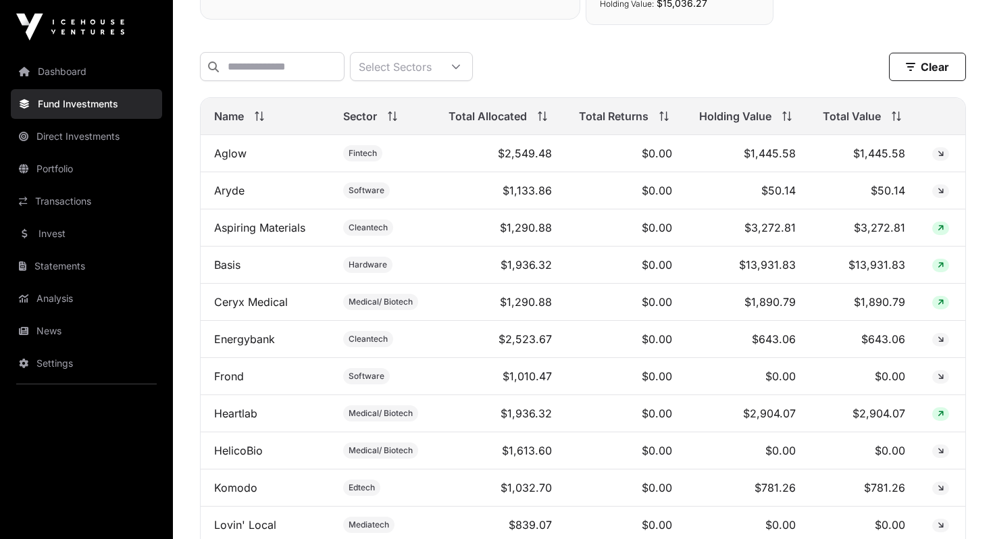
click at [237, 264] on link "Basis" at bounding box center [227, 265] width 26 height 14
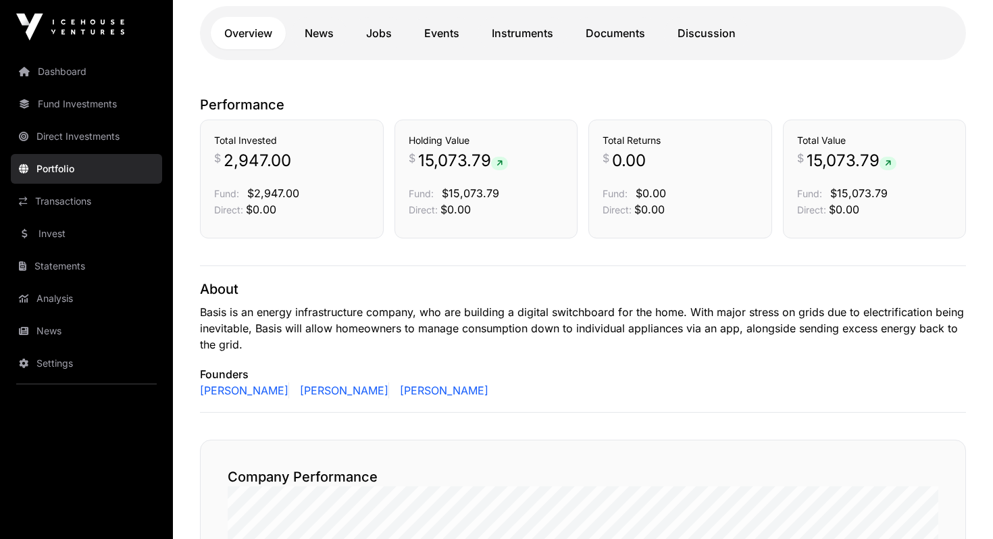
scroll to position [333, 0]
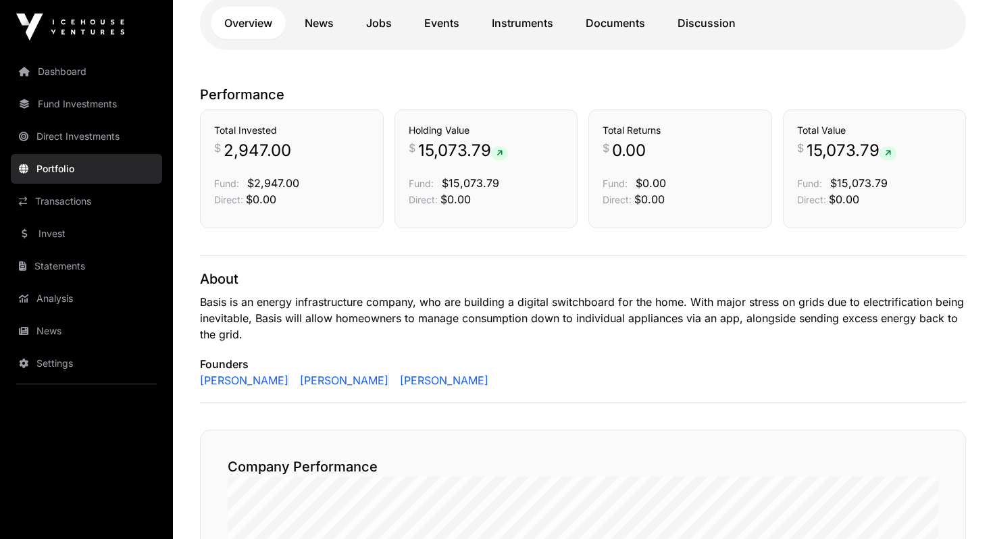
click at [529, 35] on link "Instruments" at bounding box center [522, 23] width 88 height 32
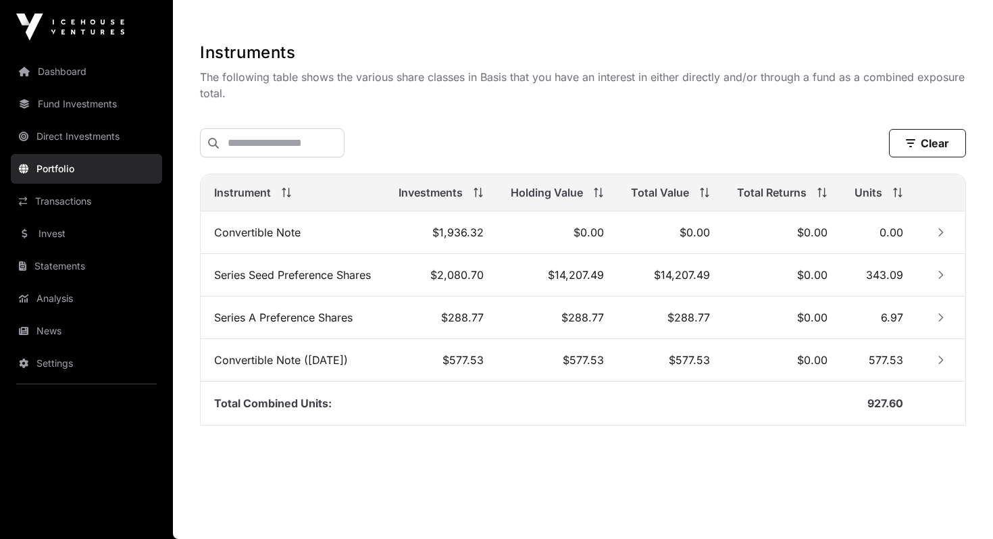
scroll to position [394, 0]
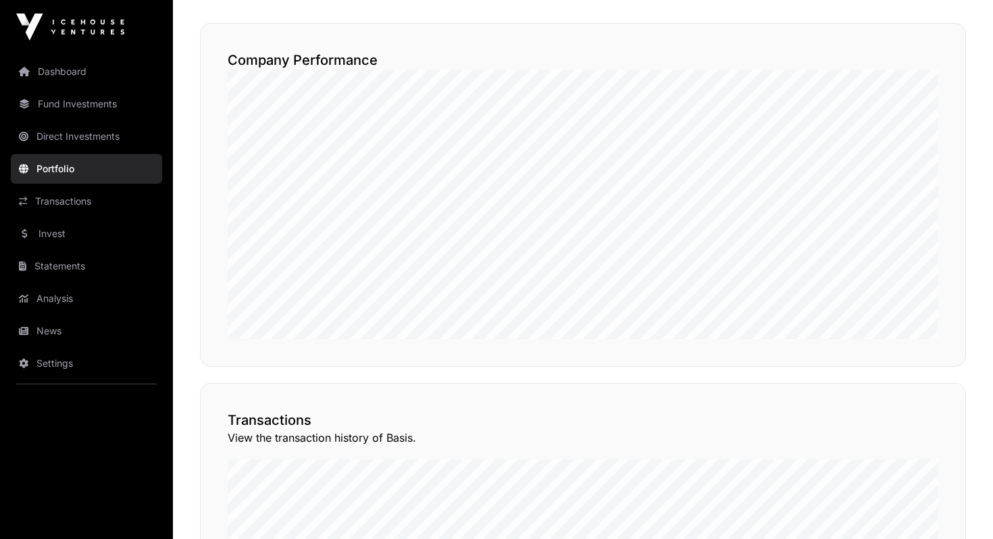
scroll to position [1002, 0]
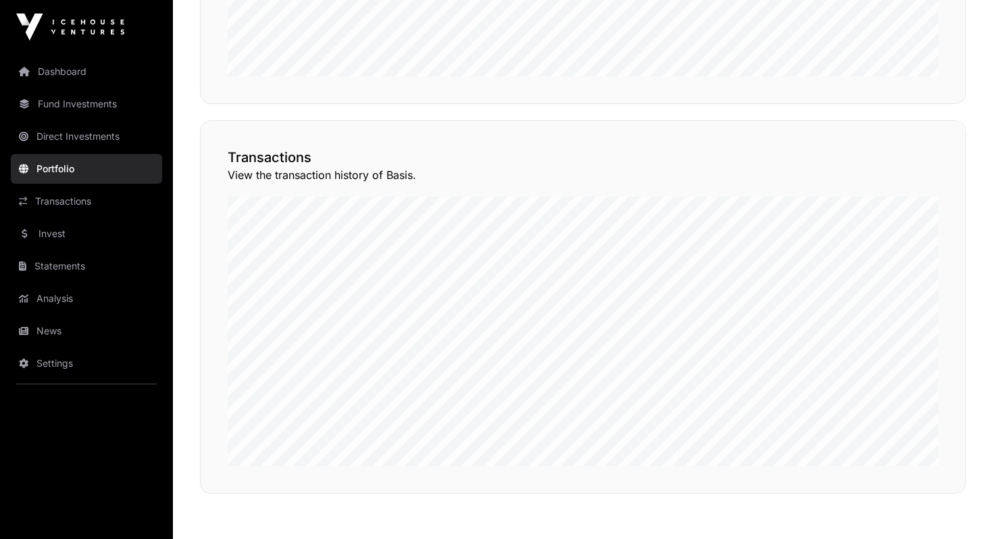
click at [889, 108] on button "View Transactions" at bounding box center [904, 96] width 111 height 23
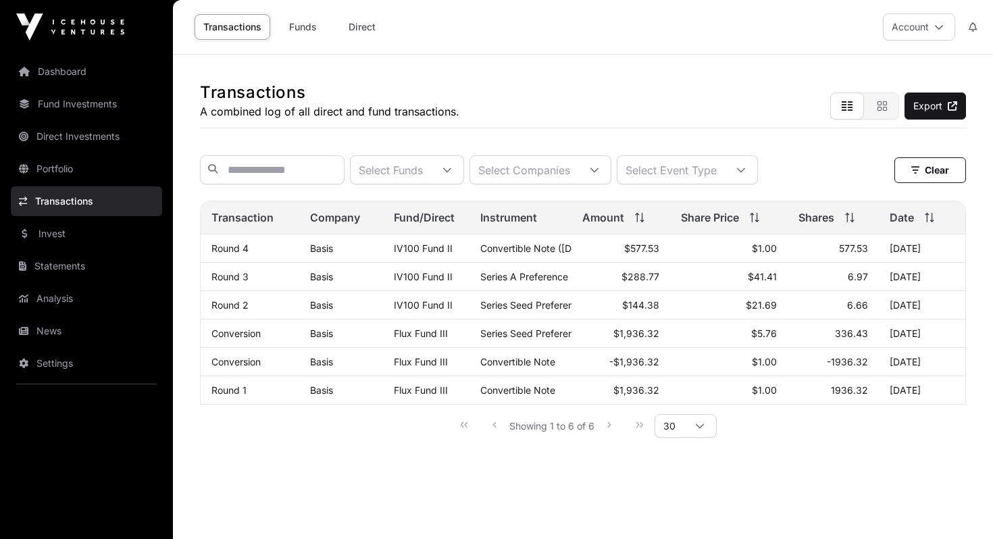
click at [95, 158] on link "Portfolio" at bounding box center [86, 169] width 151 height 30
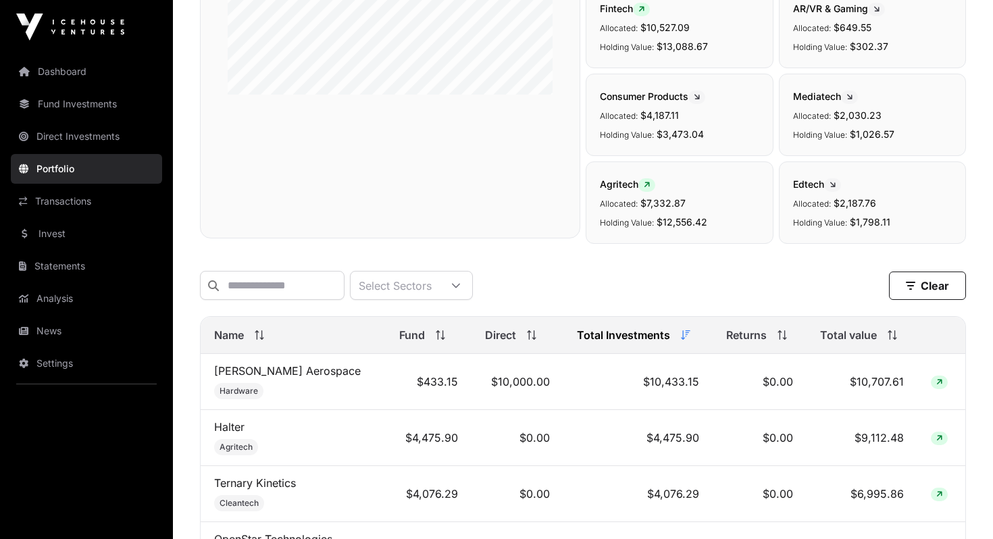
scroll to position [567, 0]
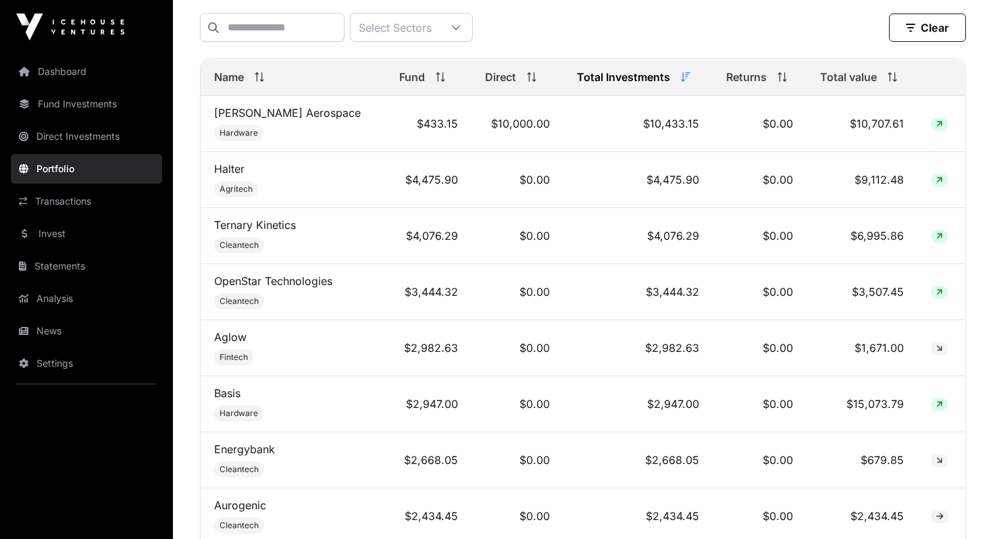
click at [232, 388] on link "Basis" at bounding box center [227, 393] width 26 height 14
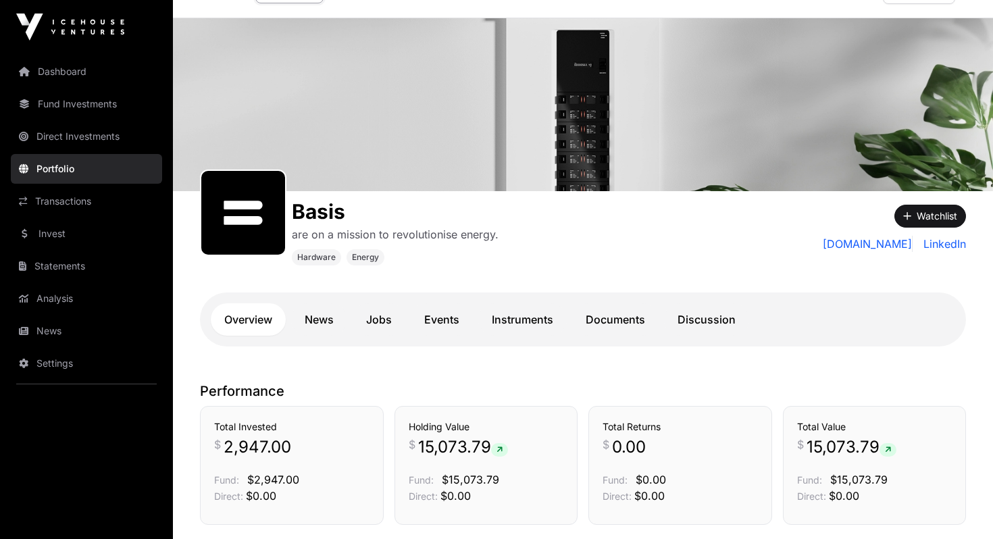
scroll to position [177, 0]
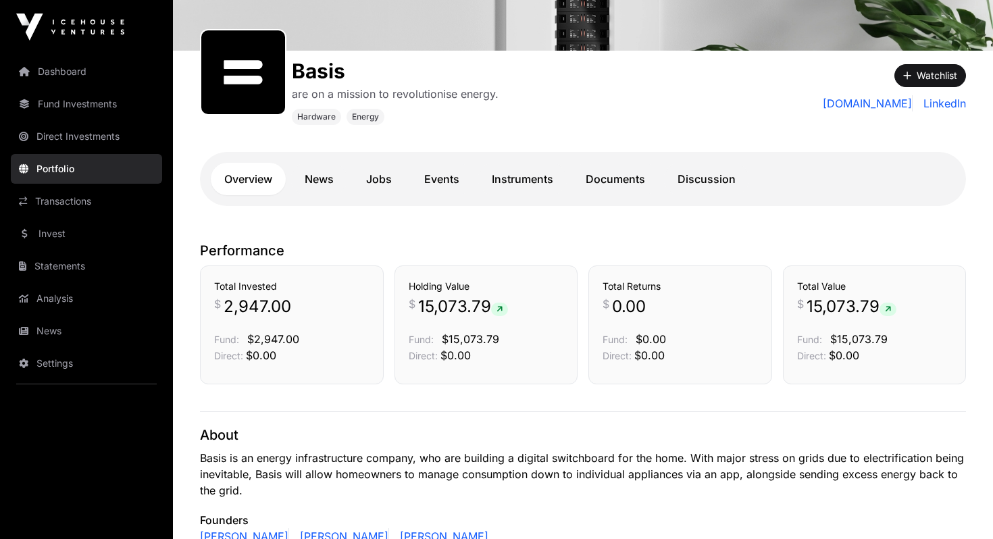
click at [607, 185] on link "Documents" at bounding box center [615, 179] width 86 height 32
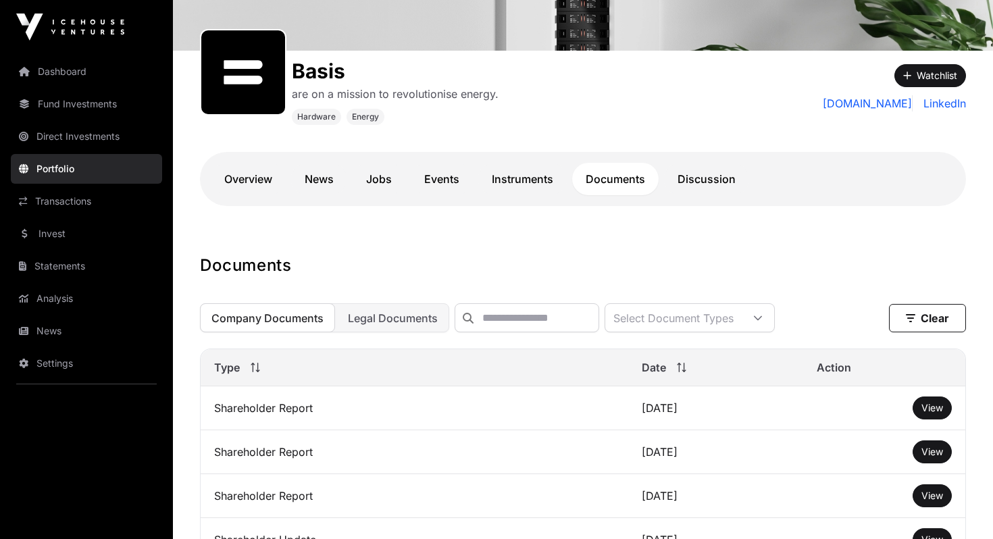
click at [436, 179] on link "Events" at bounding box center [442, 179] width 62 height 32
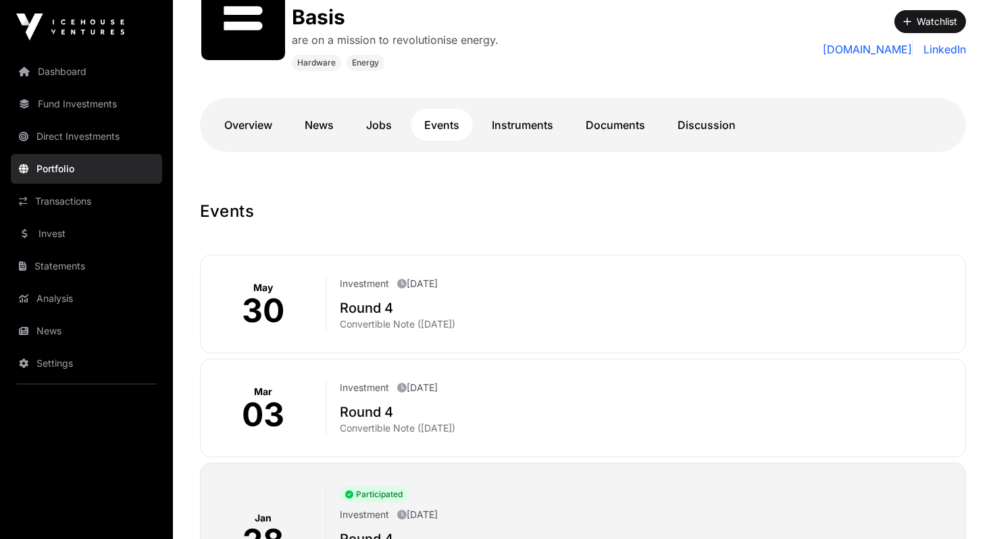
scroll to position [168, 0]
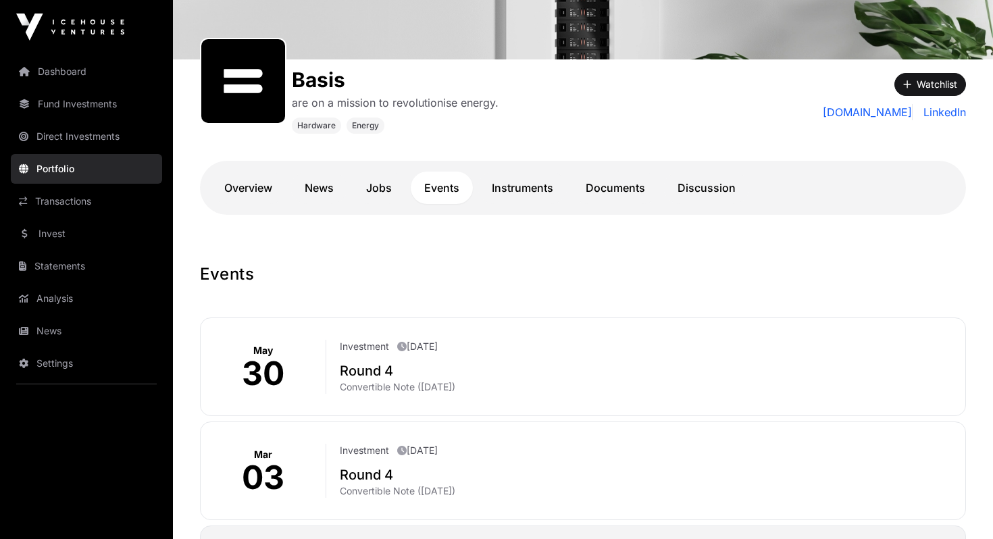
click at [265, 198] on link "Overview" at bounding box center [248, 188] width 75 height 32
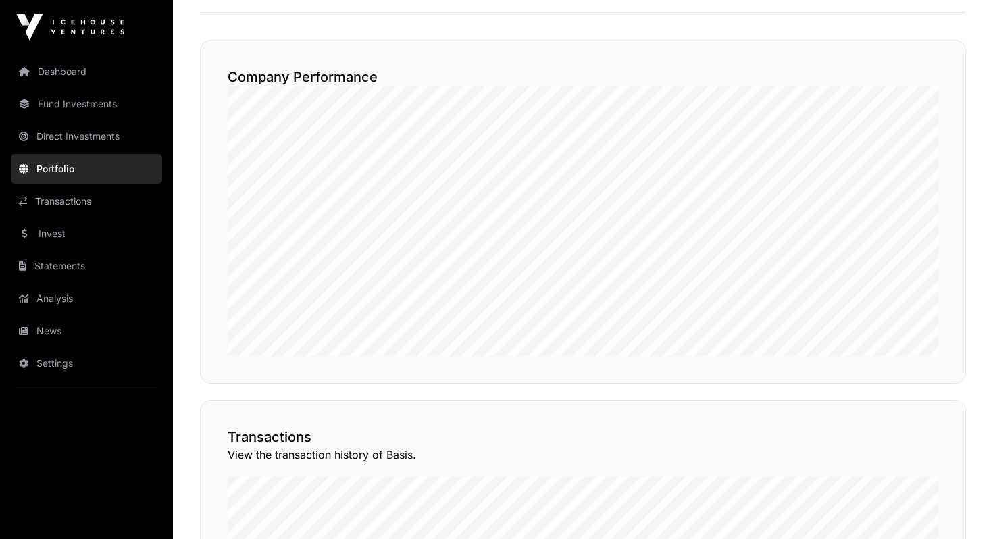
scroll to position [785, 0]
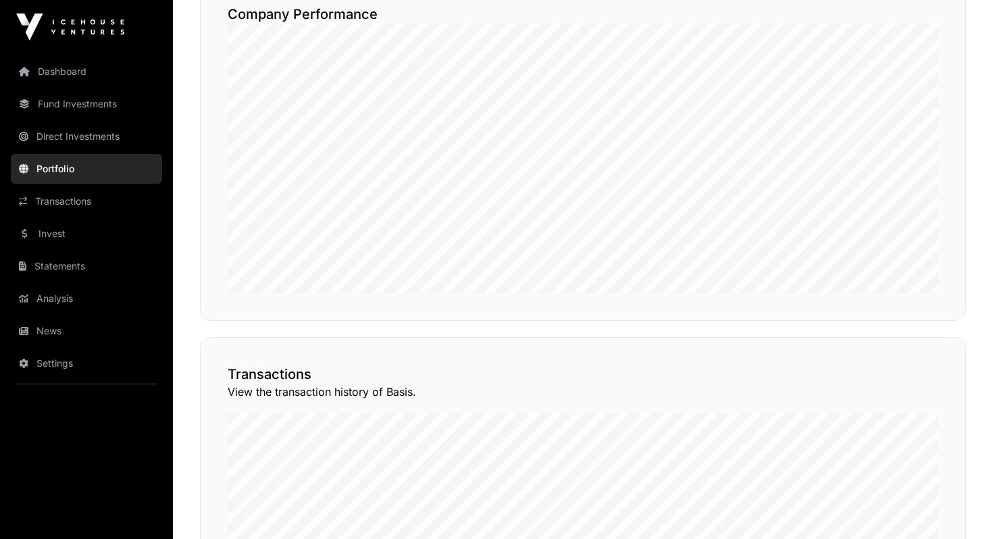
click at [902, 325] on button "View Transactions" at bounding box center [904, 313] width 111 height 23
